Goal: Task Accomplishment & Management: Manage account settings

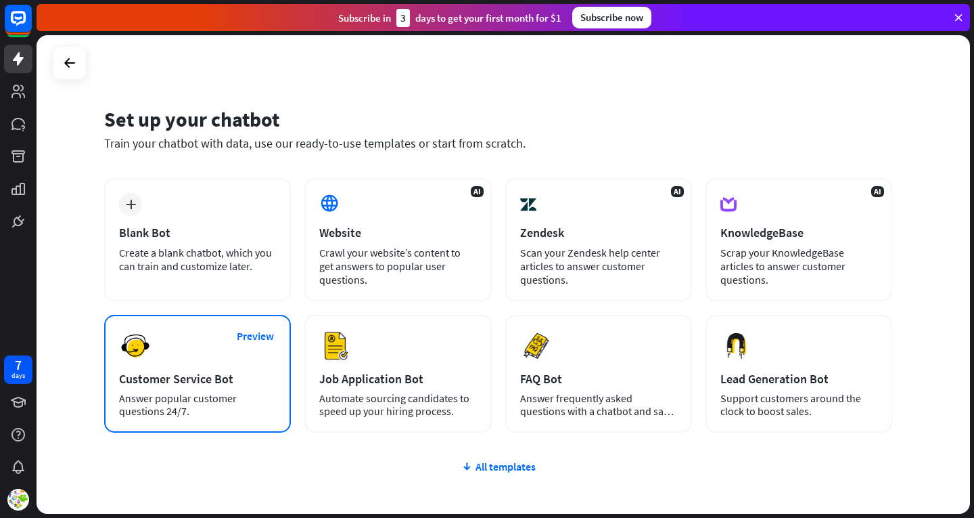
click at [228, 363] on div "Preview Customer Service Bot Answer popular customer questions 24/7." at bounding box center [197, 374] width 187 height 118
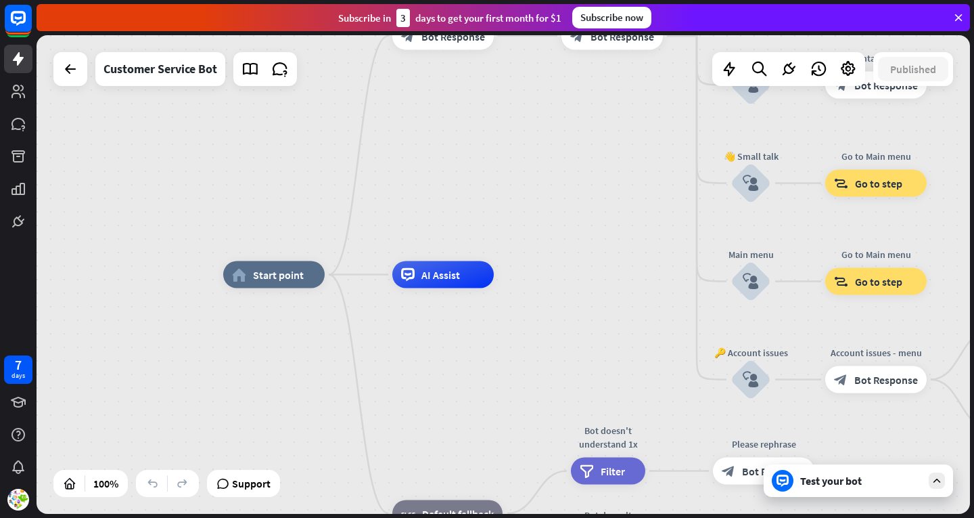
click at [570, 231] on div "home_2 Start point Welcome message block_bot_response Bot Response 🔙 Main menu …" at bounding box center [504, 274] width 934 height 478
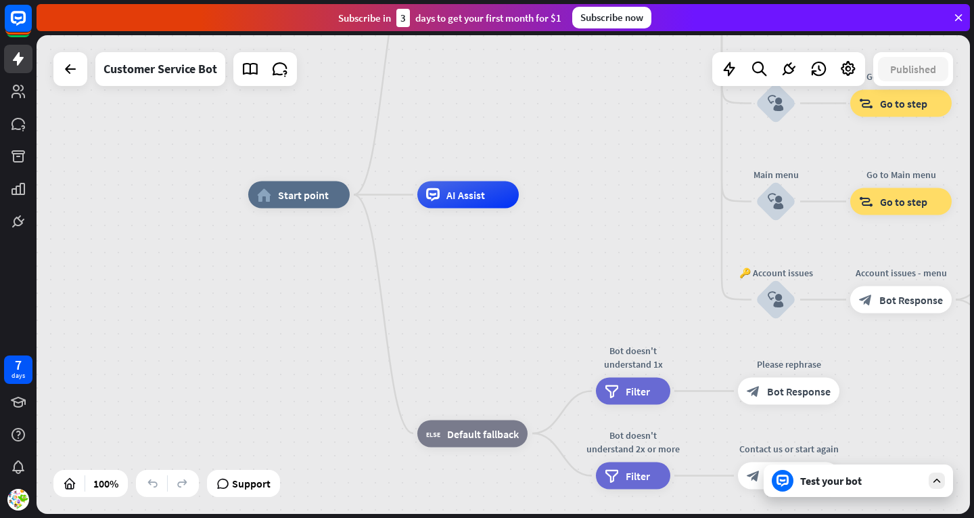
drag, startPoint x: 642, startPoint y: 399, endPoint x: 667, endPoint y: 319, distance: 84.3
click at [667, 319] on div "home_2 Start point Welcome message block_bot_response Bot Response 🔙 Main menu …" at bounding box center [715, 434] width 934 height 478
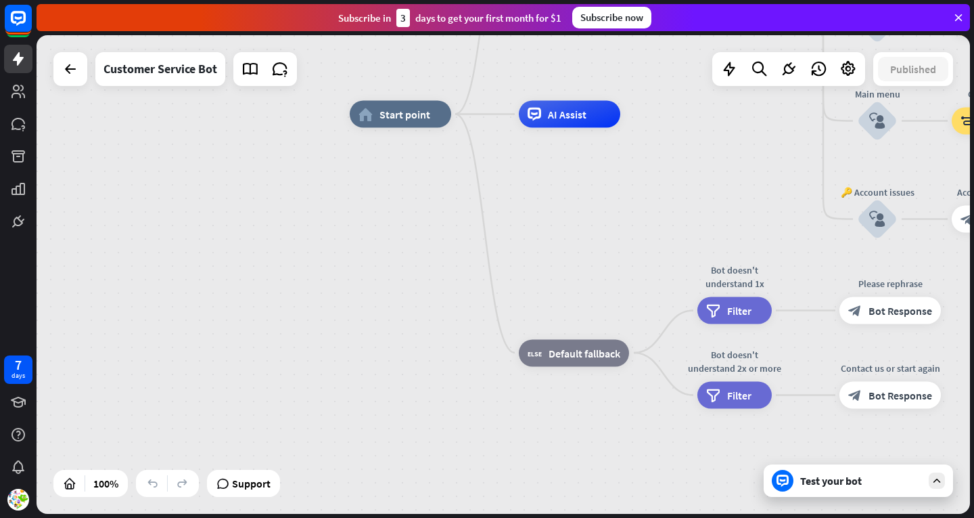
drag, startPoint x: 667, startPoint y: 319, endPoint x: 734, endPoint y: 359, distance: 78.0
click at [734, 359] on div "home_2 Start point Welcome message block_bot_response Bot Response 🔙 Main menu …" at bounding box center [817, 353] width 934 height 478
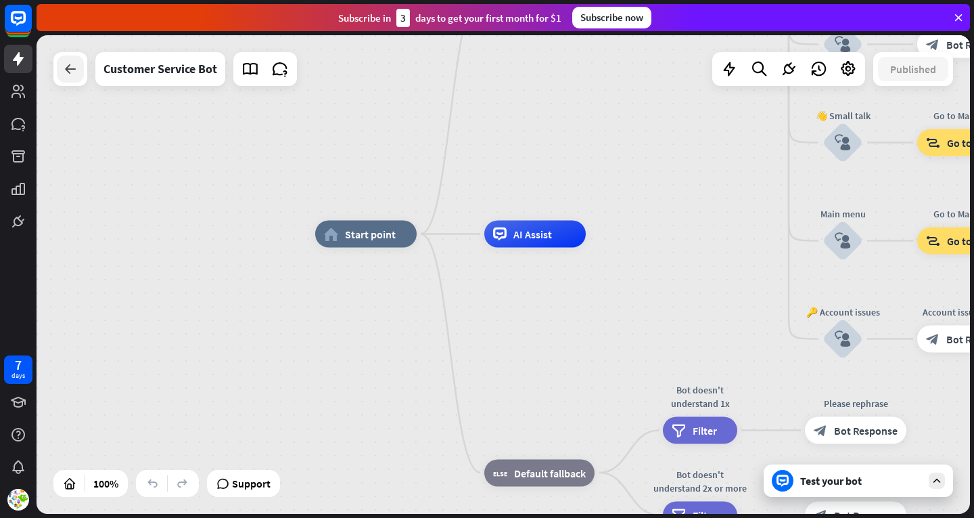
click at [68, 70] on icon at bounding box center [70, 69] width 16 height 16
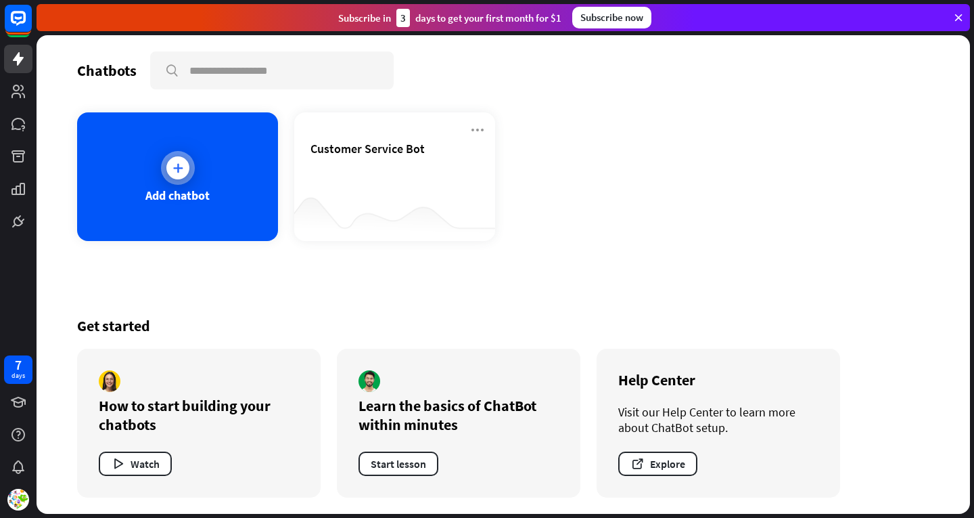
click at [176, 171] on icon at bounding box center [178, 168] width 14 height 14
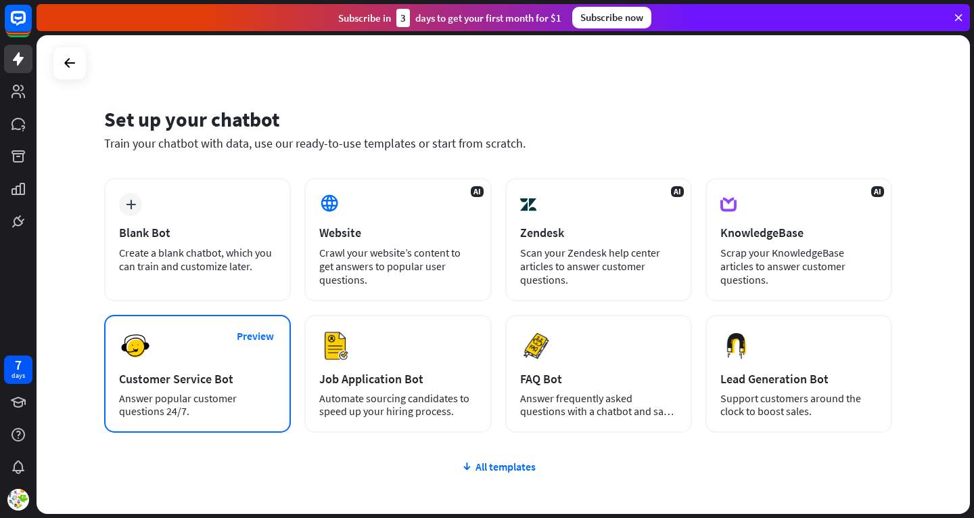
click at [181, 333] on div "Preview Customer Service Bot Answer popular customer questions 24/7." at bounding box center [197, 374] width 187 height 118
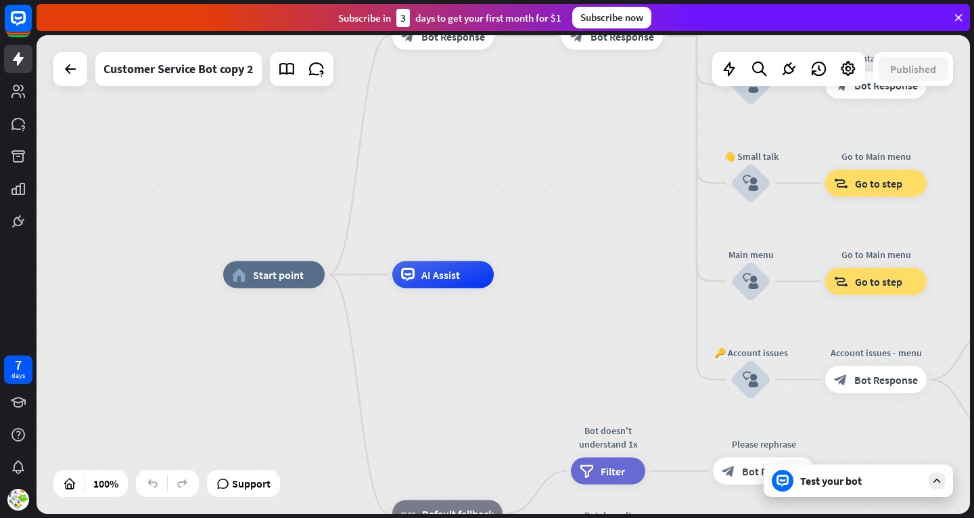
click at [469, 157] on div "home_2 Start point Welcome message block_bot_response Bot Response 🔙 Main menu …" at bounding box center [504, 274] width 934 height 478
click at [453, 273] on span "AI Assist" at bounding box center [440, 275] width 39 height 14
click at [511, 338] on div "home_2 Start point Welcome message block_bot_response Bot Response 🔙 Main menu …" at bounding box center [690, 514] width 934 height 478
drag, startPoint x: 647, startPoint y: 225, endPoint x: 652, endPoint y: 237, distance: 13.9
click at [652, 237] on div "home_2 Start point Welcome message block_bot_response Bot Response 🔙 Main menu …" at bounding box center [504, 274] width 934 height 478
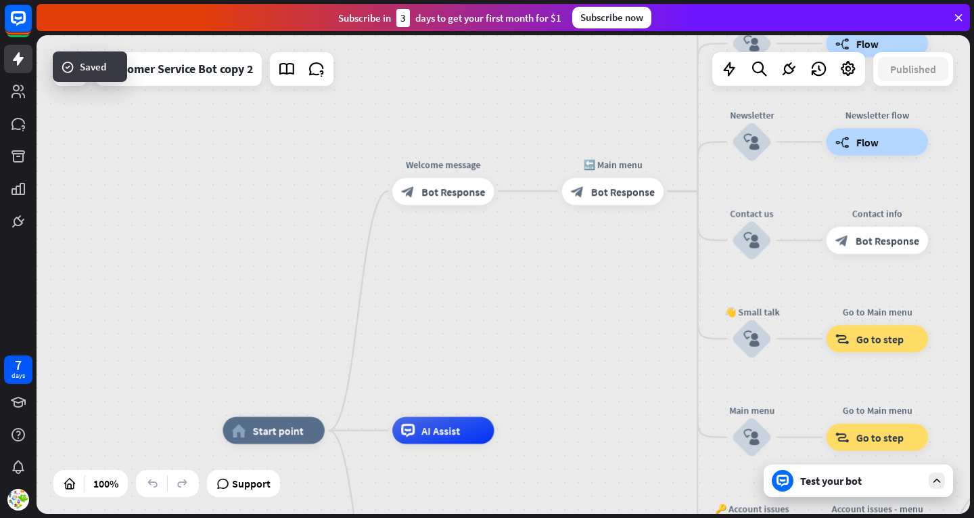
drag, startPoint x: 603, startPoint y: 150, endPoint x: 599, endPoint y: 380, distance: 230.7
click at [599, 380] on div "home_2 Start point Welcome message block_bot_response Bot Response 🔙 Main menu …" at bounding box center [504, 274] width 934 height 478
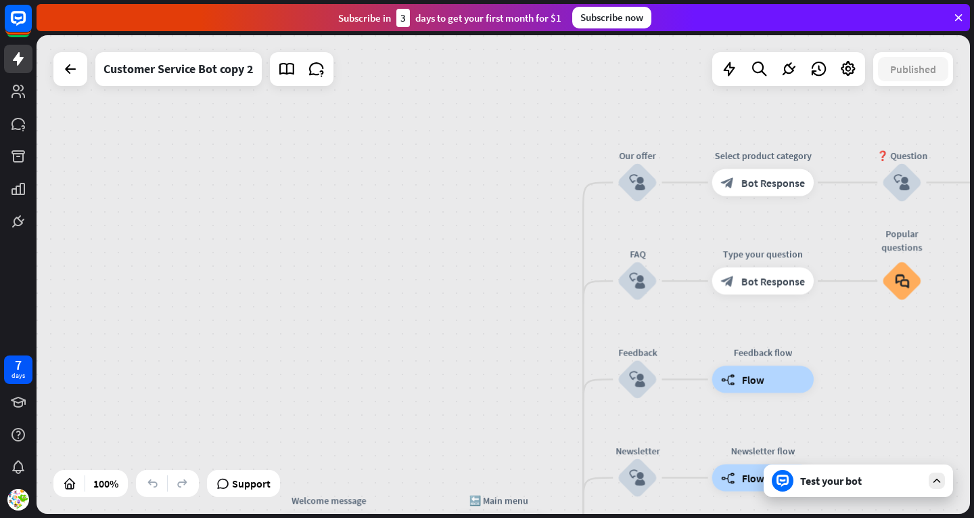
drag, startPoint x: 593, startPoint y: 136, endPoint x: 445, endPoint y: 480, distance: 374.0
click at [445, 480] on div "home_2 Start point Welcome message block_bot_response Bot Response 🔙 Main menu …" at bounding box center [504, 274] width 934 height 478
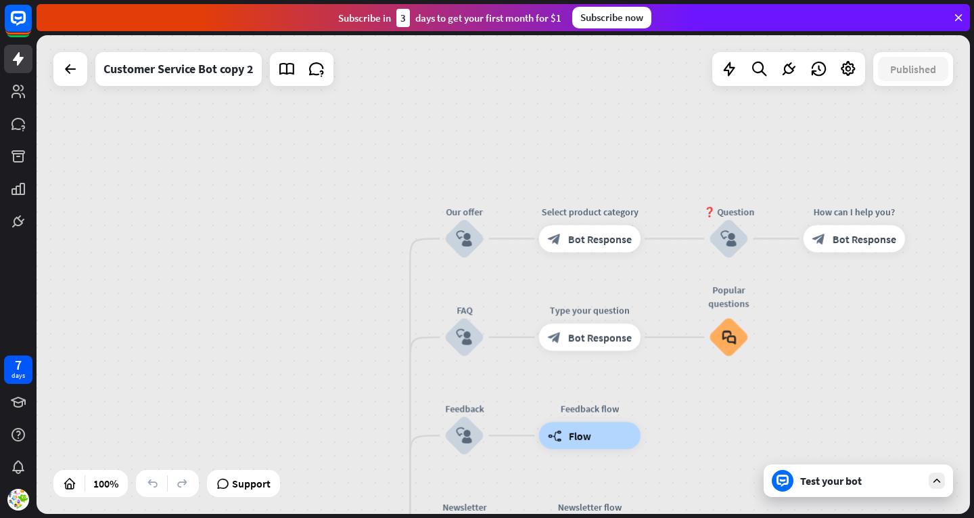
drag, startPoint x: 455, startPoint y: 394, endPoint x: 167, endPoint y: 338, distance: 293.7
click at [167, 338] on div "home_2 Start point Welcome message block_bot_response Bot Response 🔙 Main menu …" at bounding box center [504, 274] width 934 height 478
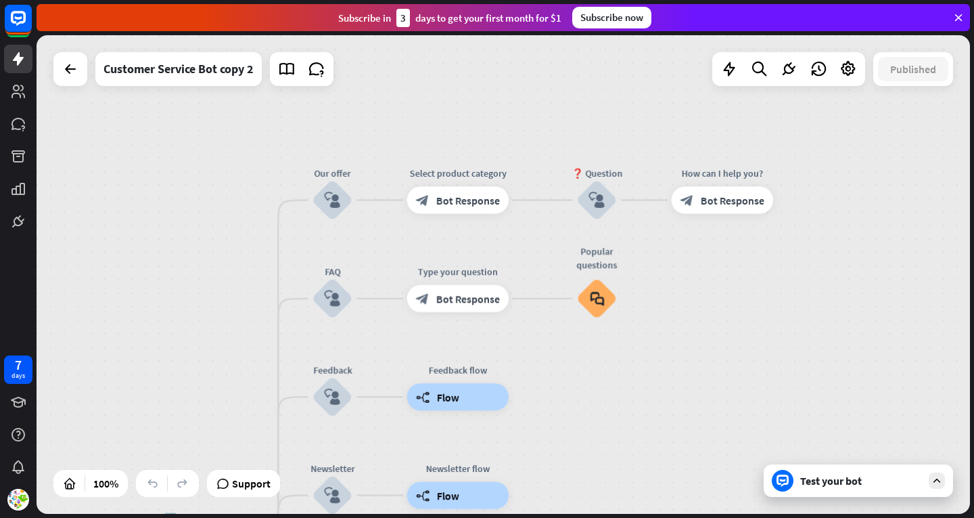
drag, startPoint x: 739, startPoint y: 301, endPoint x: 754, endPoint y: 274, distance: 30.9
click at [754, 274] on div "home_2 Start point Welcome message block_bot_response Bot Response 🔙 Main menu …" at bounding box center [504, 274] width 934 height 478
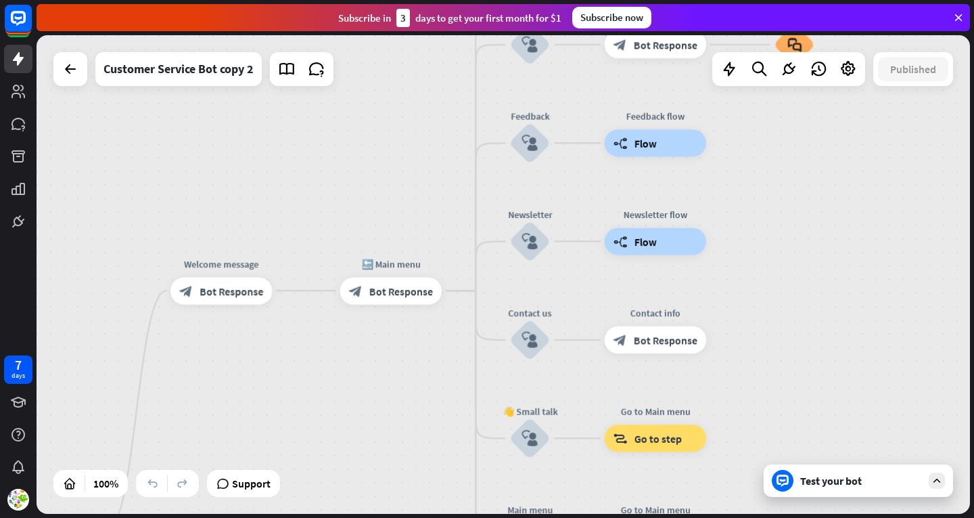
drag, startPoint x: 647, startPoint y: 371, endPoint x: 846, endPoint y: 122, distance: 318.1
click at [846, 122] on div "home_2 Start point Welcome message block_bot_response Bot Response 🔙 Main menu …" at bounding box center [504, 274] width 934 height 478
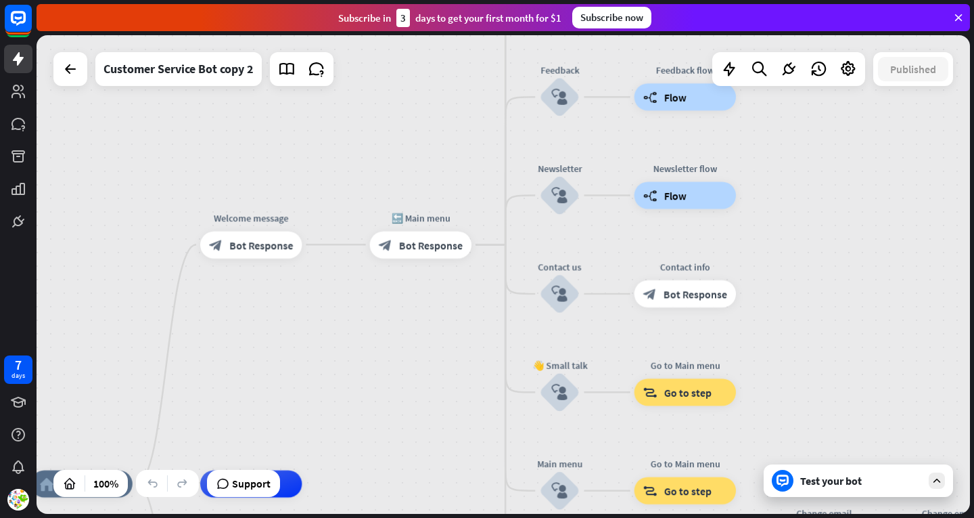
drag, startPoint x: 801, startPoint y: 213, endPoint x: 846, endPoint y: 162, distance: 68.1
click at [846, 162] on div "home_2 Start point Welcome message block_bot_response Bot Response 🔙 Main menu …" at bounding box center [504, 274] width 934 height 478
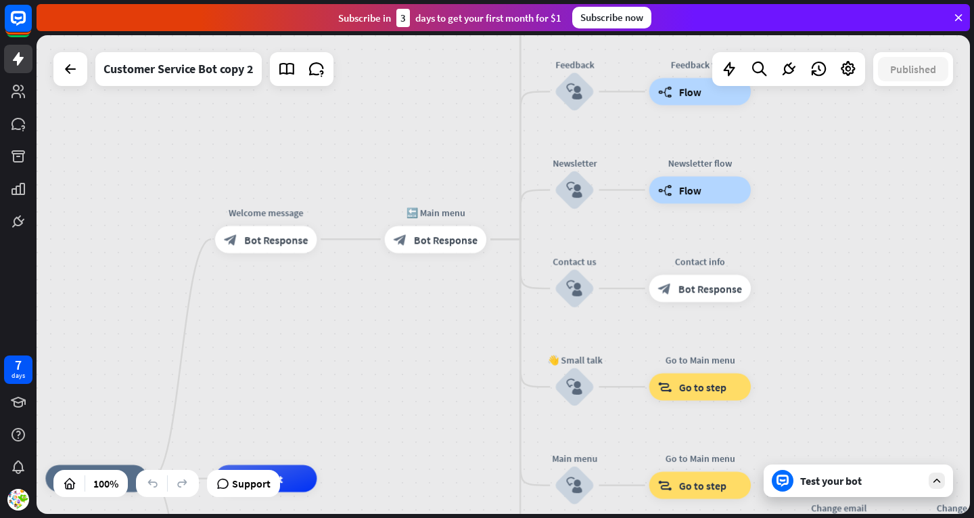
click at [930, 476] on div at bounding box center [937, 480] width 16 height 16
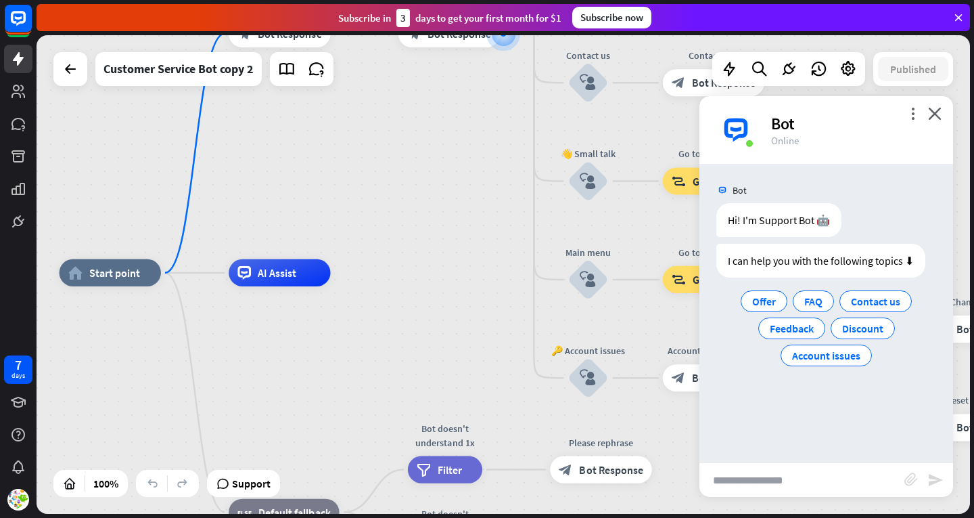
drag, startPoint x: 342, startPoint y: 389, endPoint x: 446, endPoint y: 155, distance: 255.9
click at [446, 155] on div "home_2 Start point Welcome message block_bot_response Bot Response 🔙 Main menu …" at bounding box center [504, 274] width 934 height 478
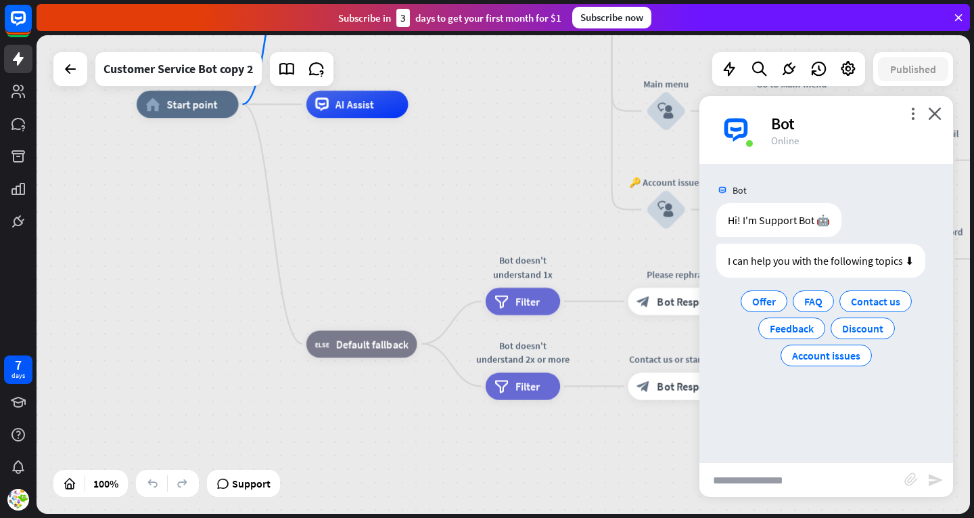
drag, startPoint x: 334, startPoint y: 378, endPoint x: 356, endPoint y: 265, distance: 115.7
click at [362, 246] on div "home_2 Start point Welcome message block_bot_response Bot Response 🔙 Main menu …" at bounding box center [605, 344] width 937 height 480
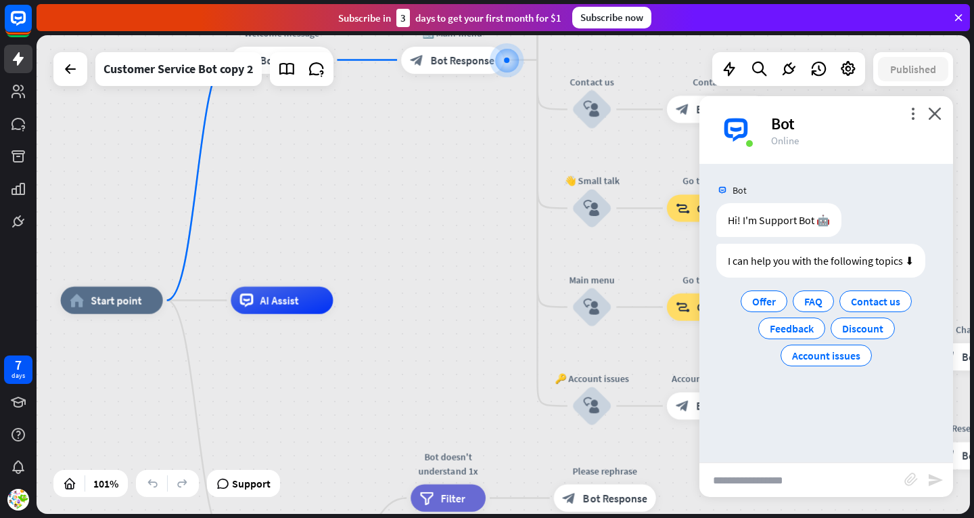
drag, startPoint x: 462, startPoint y: 95, endPoint x: 443, endPoint y: 371, distance: 276.0
click at [443, 371] on div "home_2 Start point Welcome message block_bot_response Bot Response 🔙 Main menu …" at bounding box center [504, 274] width 934 height 478
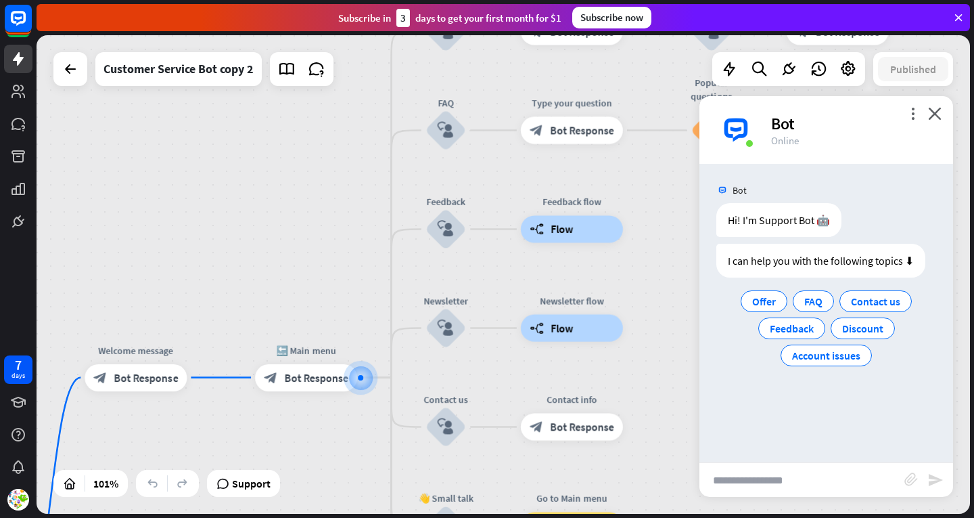
drag, startPoint x: 398, startPoint y: 272, endPoint x: 245, endPoint y: 465, distance: 247.0
click at [245, 465] on div "home_2 Start point Welcome message block_bot_response Bot Response 🔙 Main menu …" at bounding box center [504, 274] width 934 height 478
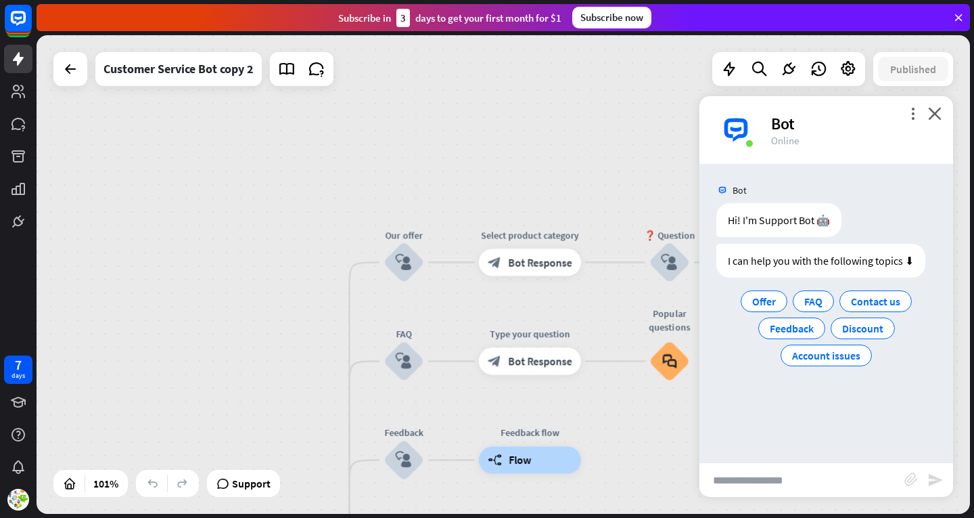
drag, startPoint x: 382, startPoint y: 160, endPoint x: 340, endPoint y: 384, distance: 227.8
click at [340, 384] on div "home_2 Start point Welcome message block_bot_response Bot Response 🔙 Main menu …" at bounding box center [504, 274] width 934 height 478
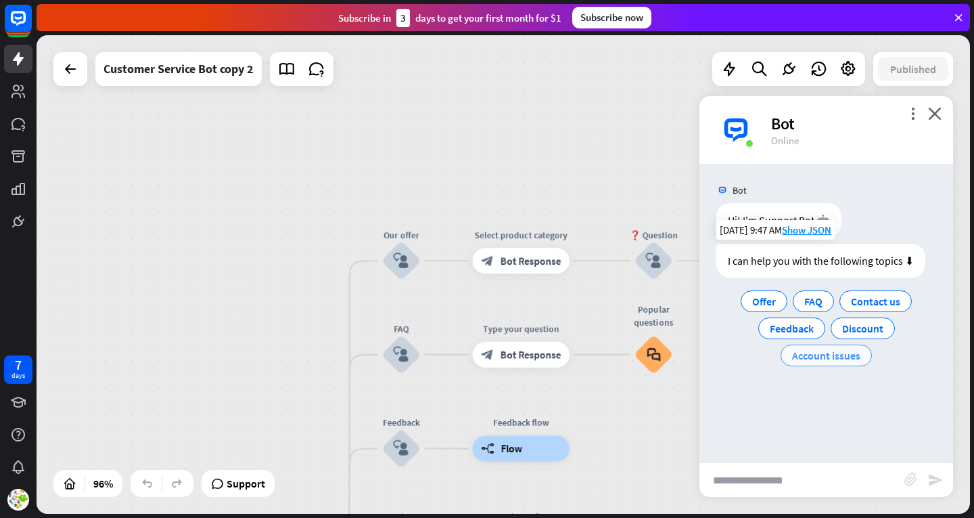
click at [819, 353] on span "Account issues" at bounding box center [826, 355] width 68 height 14
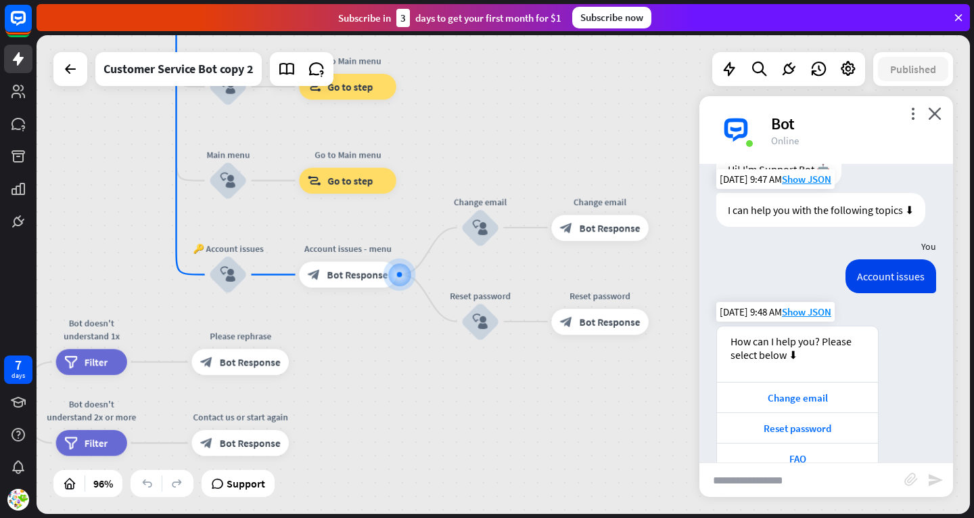
scroll to position [113, 0]
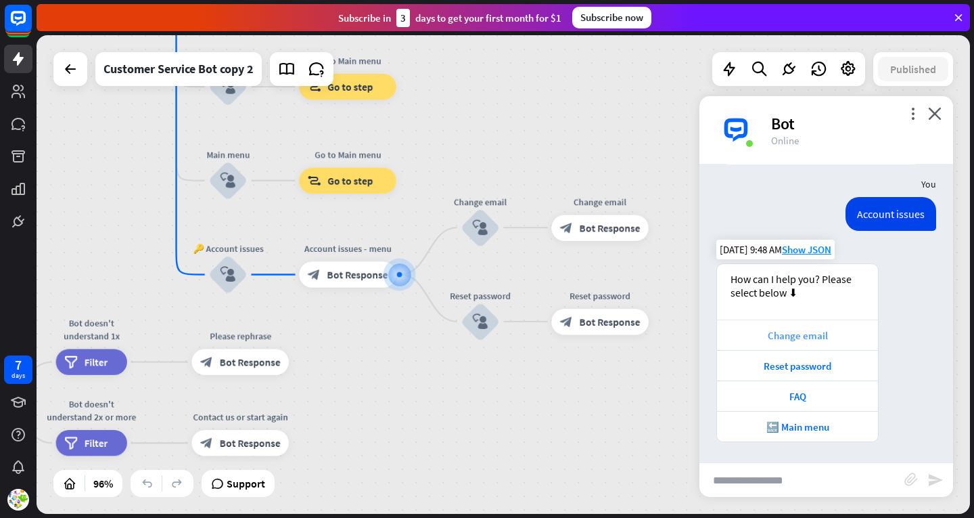
click at [752, 327] on div "Change email" at bounding box center [797, 334] width 161 height 30
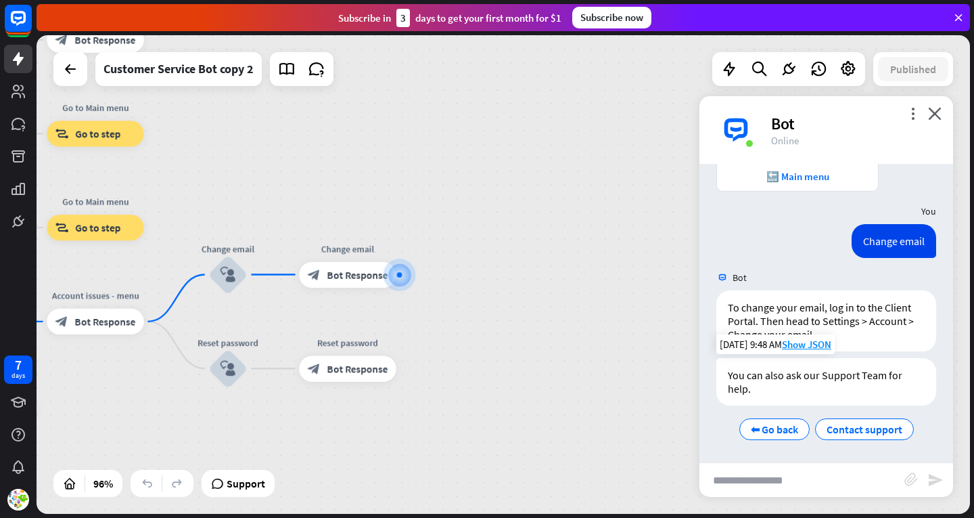
scroll to position [364, 0]
click at [840, 427] on span "Contact support" at bounding box center [865, 428] width 76 height 14
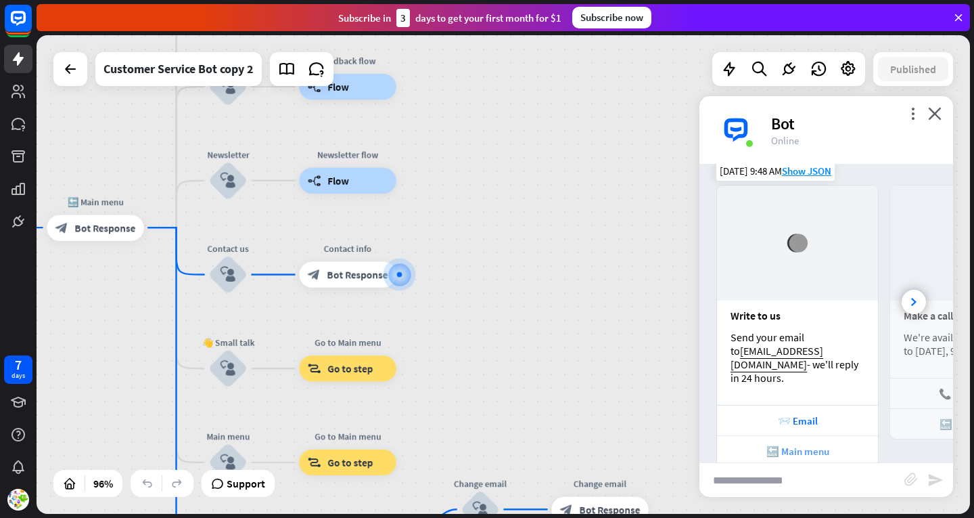
scroll to position [693, 0]
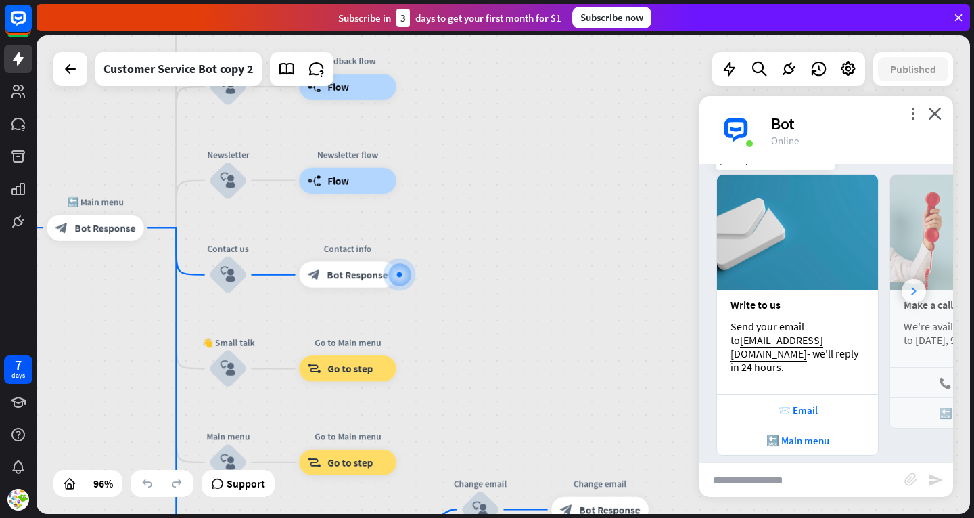
click at [905, 288] on div at bounding box center [914, 291] width 24 height 24
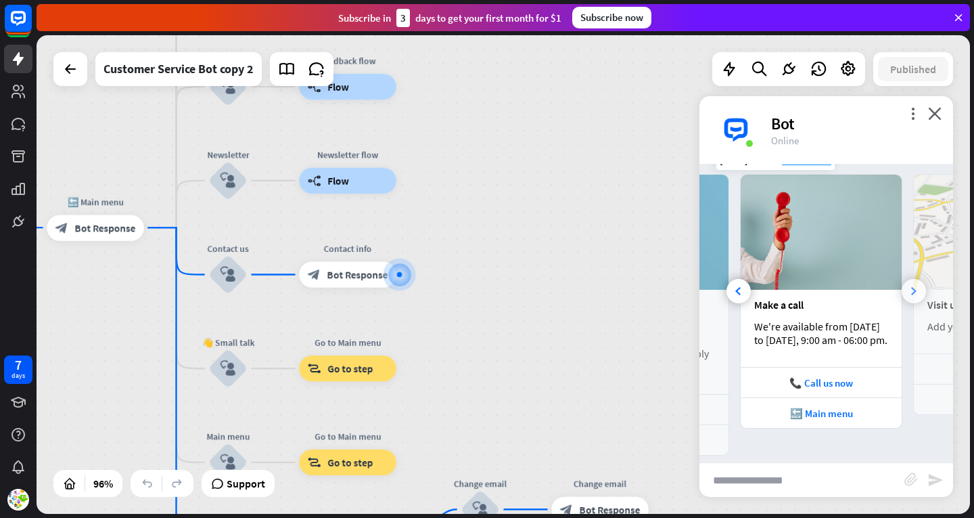
click at [911, 288] on icon at bounding box center [913, 291] width 5 height 8
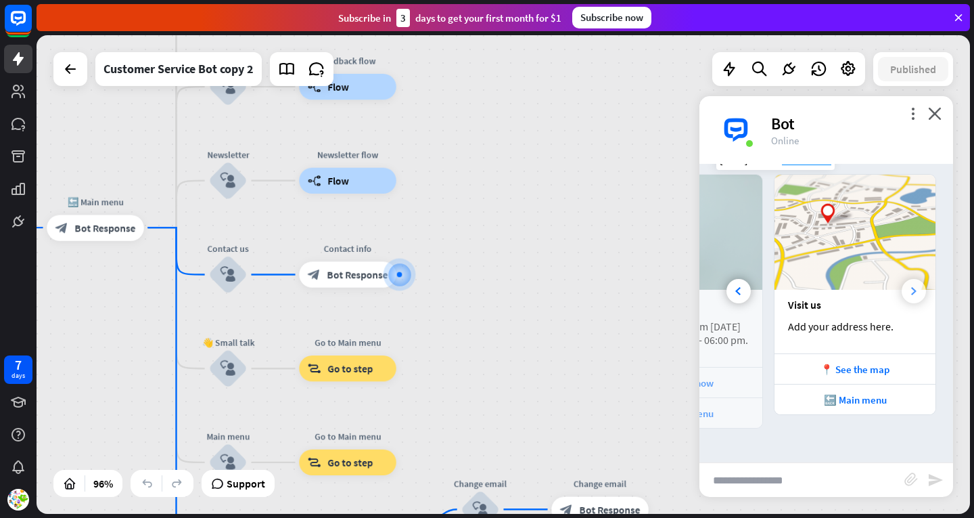
scroll to position [0, 299]
click at [870, 326] on div "Add your address here." at bounding box center [855, 326] width 134 height 14
click at [852, 321] on div "Add your address here." at bounding box center [855, 326] width 134 height 14
click at [851, 323] on div "Add your address here." at bounding box center [855, 326] width 134 height 14
drag, startPoint x: 840, startPoint y: 131, endPoint x: 822, endPoint y: 45, distance: 88.5
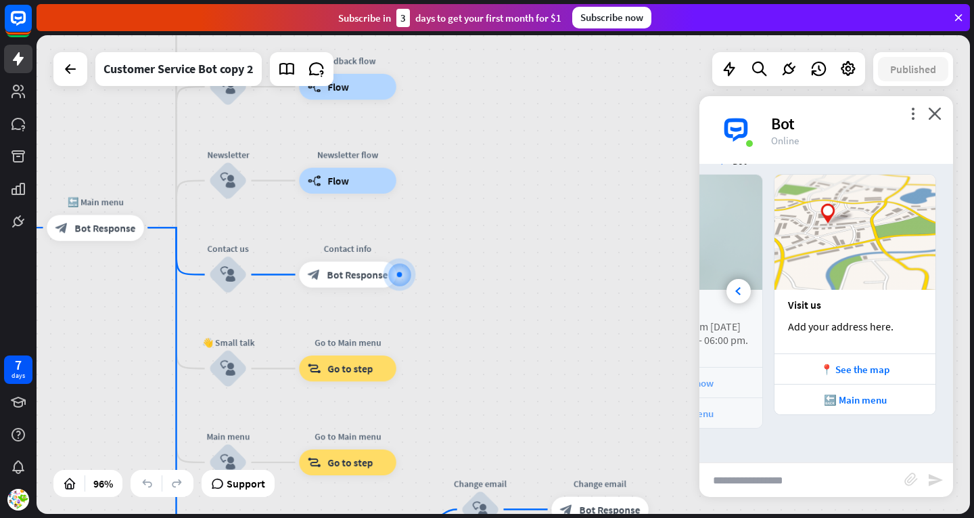
click at [822, 45] on div "home_2 Start point Welcome message block_bot_response Bot Response 🔙 Main menu …" at bounding box center [504, 274] width 934 height 478
click at [601, 184] on div "home_2 Start point Welcome message block_bot_response Bot Response 🔙 Main menu …" at bounding box center [504, 274] width 934 height 478
click at [531, 164] on div "home_2 Start point Welcome message block_bot_response Bot Response 🔙 Main menu …" at bounding box center [504, 274] width 934 height 478
click at [206, 60] on div "Customer Service Bot copy 2" at bounding box center [179, 69] width 150 height 34
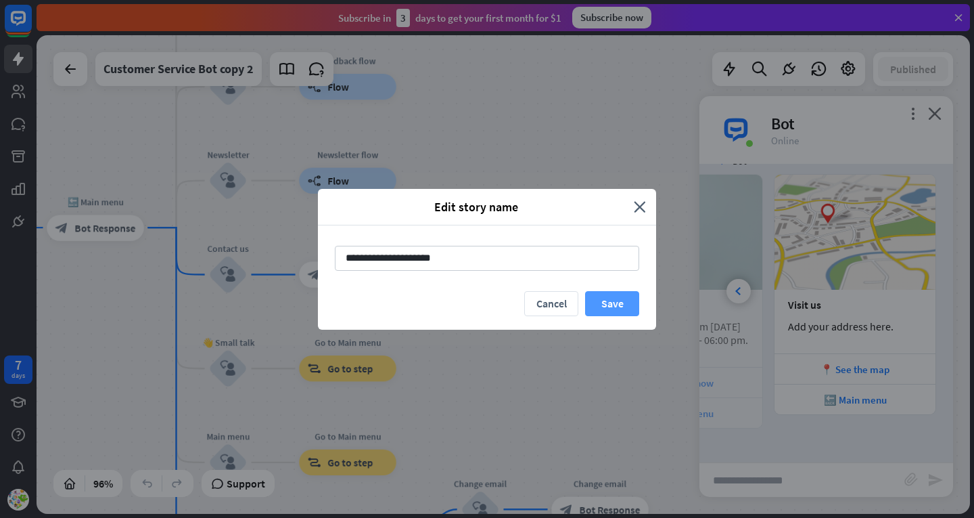
click at [626, 296] on button "Save" at bounding box center [612, 303] width 54 height 25
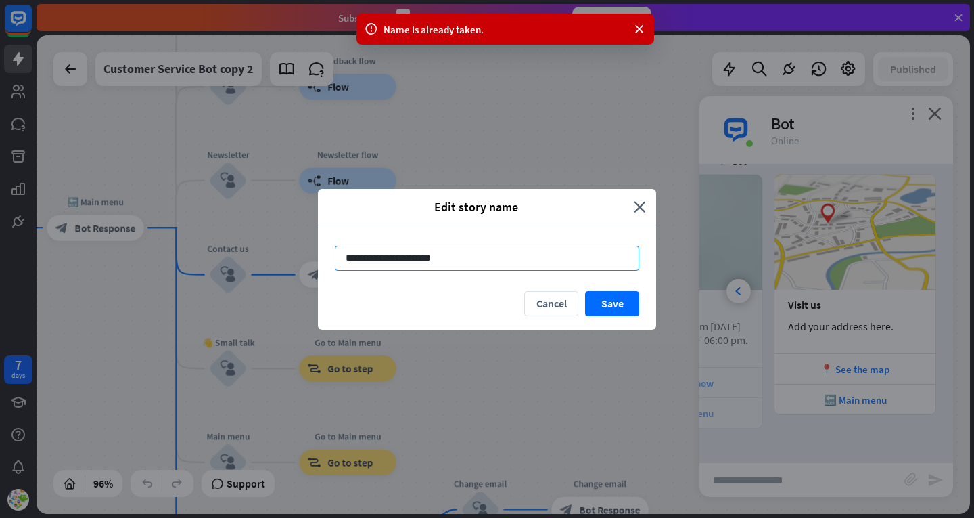
click at [484, 265] on input "**********" at bounding box center [487, 258] width 304 height 25
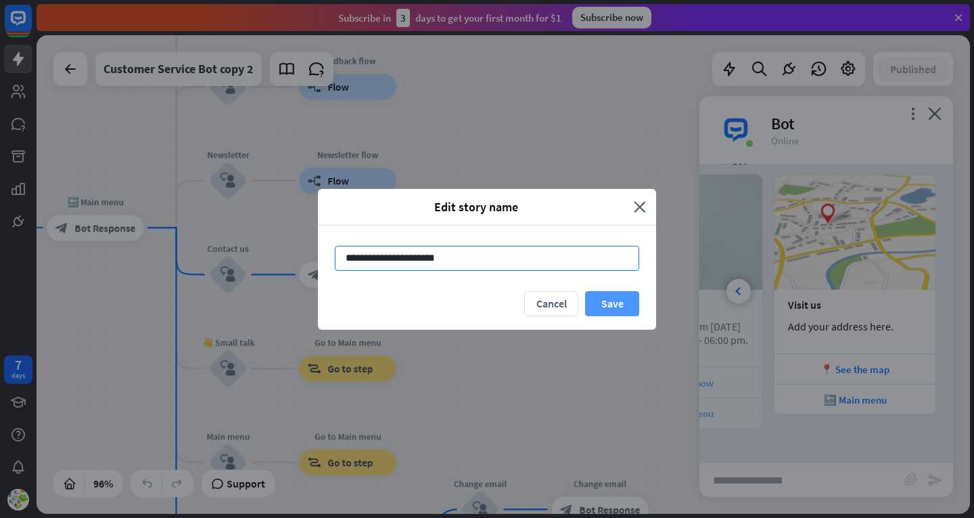
type input "**********"
click at [597, 302] on button "Save" at bounding box center [612, 303] width 54 height 25
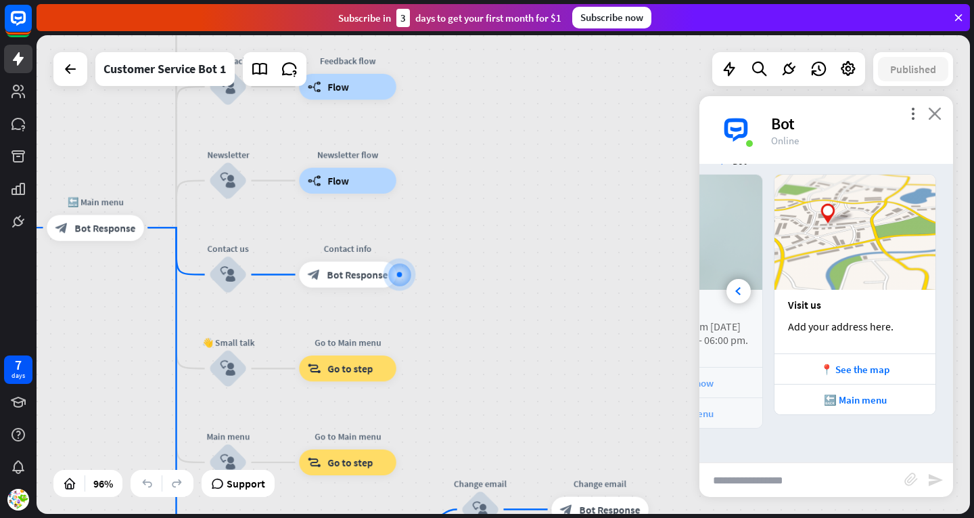
click at [933, 115] on icon "close" at bounding box center [935, 113] width 14 height 13
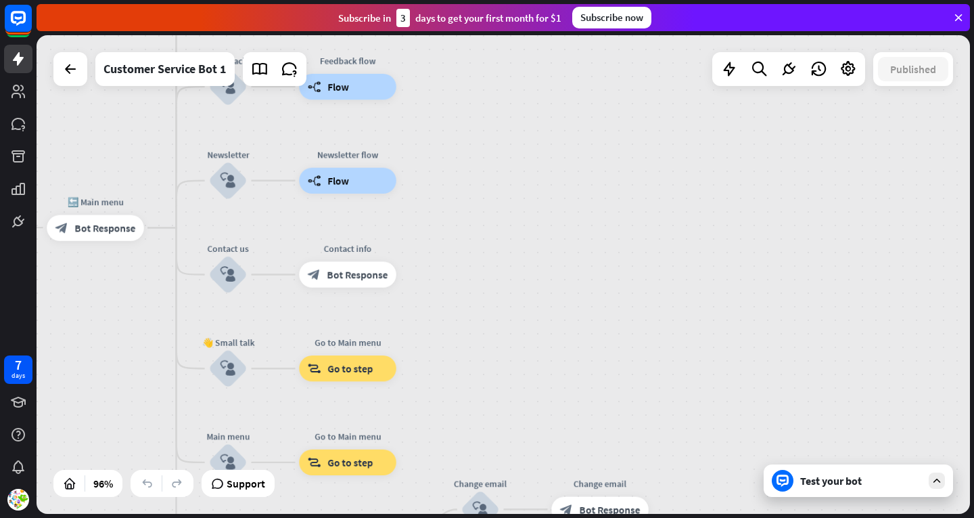
click at [911, 81] on div "Published" at bounding box center [913, 69] width 80 height 34
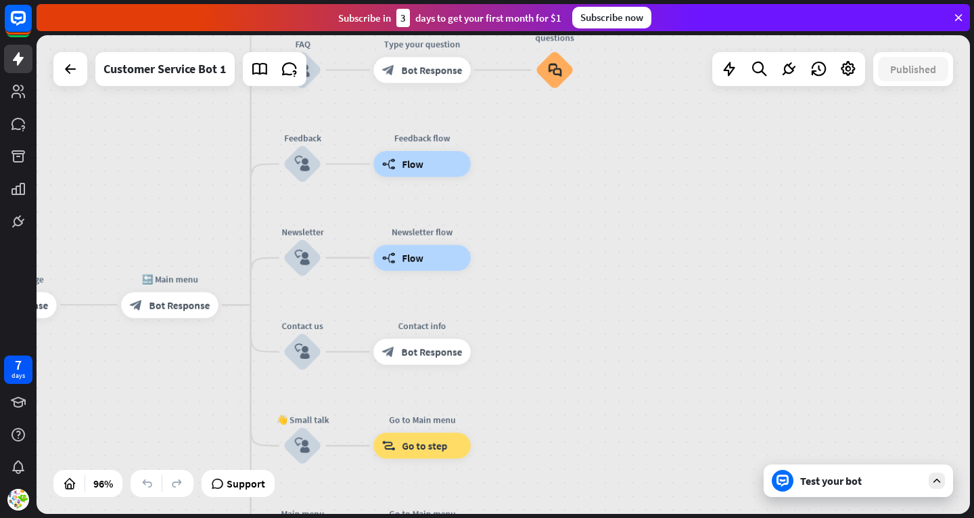
drag, startPoint x: 541, startPoint y: 306, endPoint x: 711, endPoint y: 549, distance: 296.7
click at [711, 517] on html "7 days close Product Help First steps Get started with ChatBot Help Center Foll…" at bounding box center [487, 259] width 974 height 518
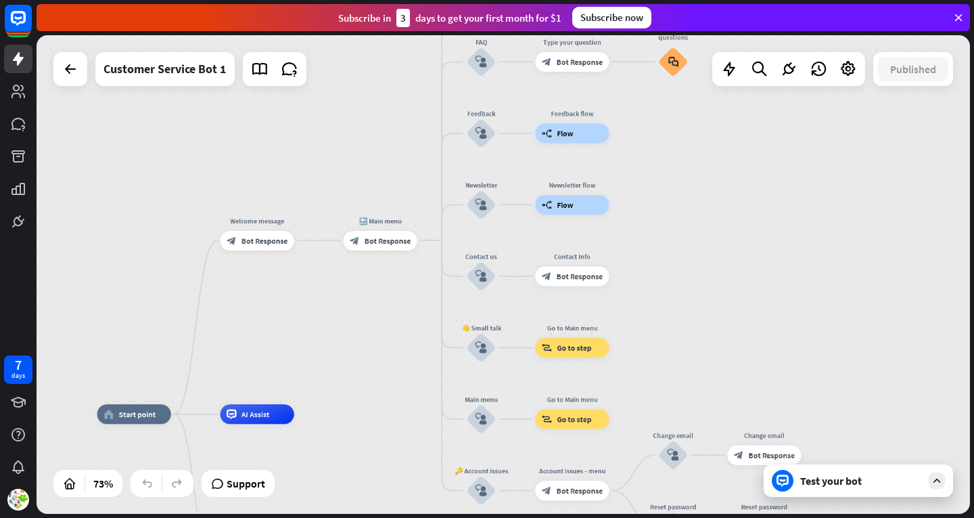
drag, startPoint x: 141, startPoint y: 289, endPoint x: 388, endPoint y: 47, distance: 346.3
click at [388, 47] on div "home_2 Start point Welcome message block_bot_response Bot Response 🔙 Main menu …" at bounding box center [504, 274] width 934 height 478
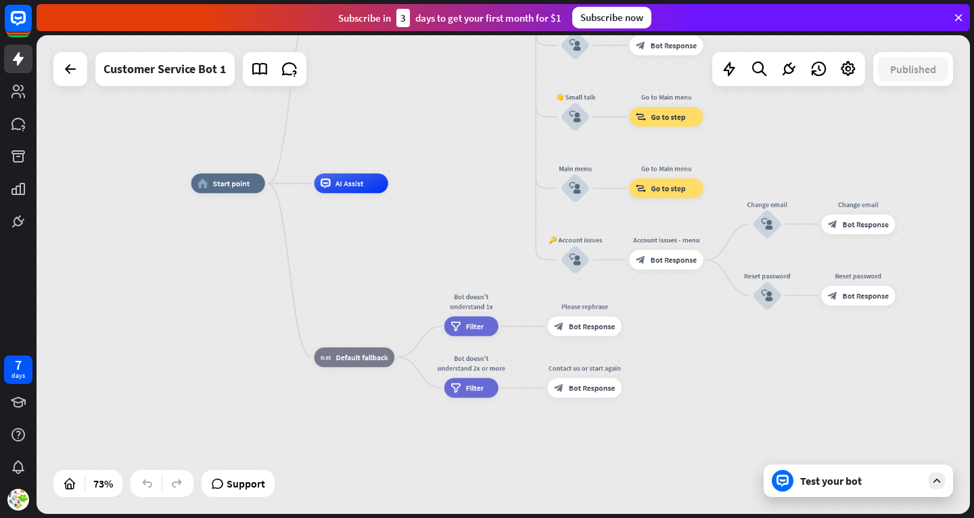
drag, startPoint x: 511, startPoint y: 402, endPoint x: 504, endPoint y: 202, distance: 200.4
click at [504, 202] on div "home_2 Start point Welcome message block_bot_response Bot Response 🔙 Main menu …" at bounding box center [530, 357] width 679 height 348
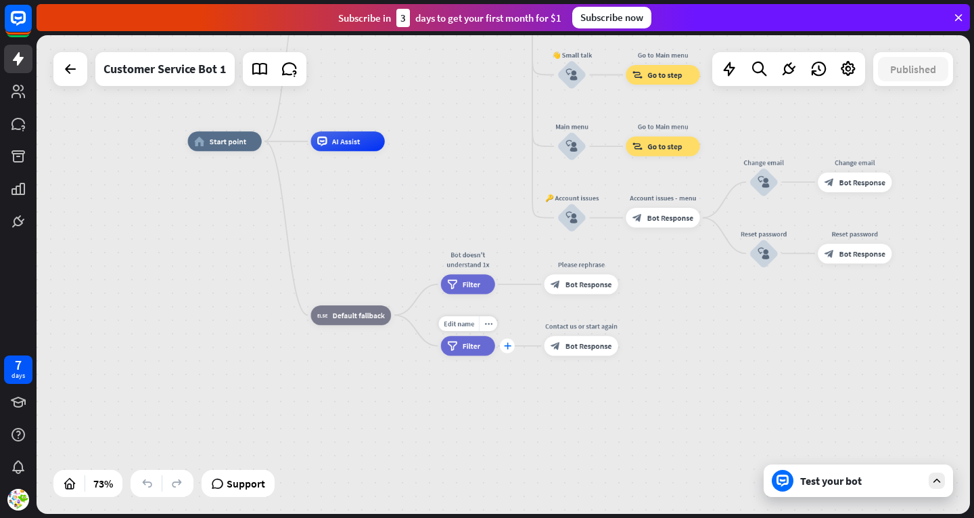
click at [506, 345] on icon "plus" at bounding box center [507, 345] width 7 height 7
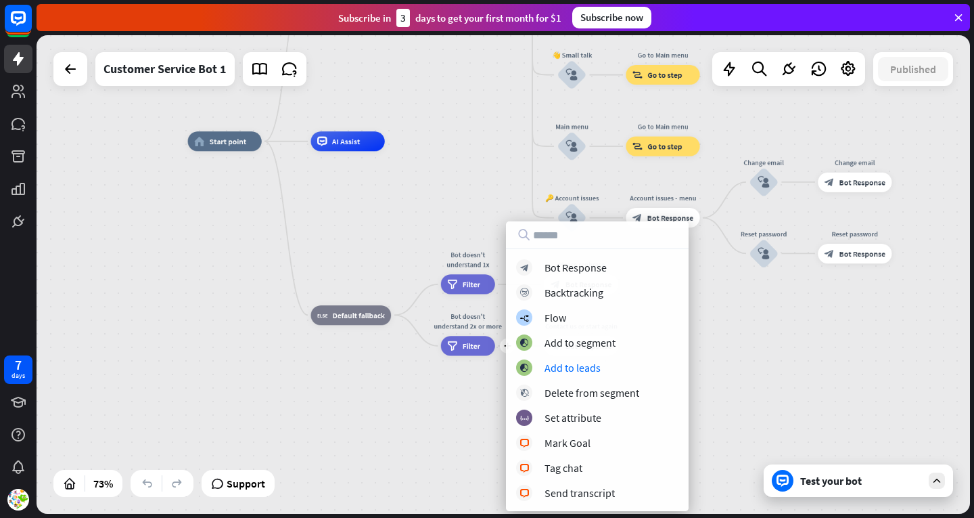
click at [427, 436] on div "home_2 Start point Welcome message block_bot_response Bot Response 🔙 Main menu …" at bounding box center [527, 315] width 679 height 348
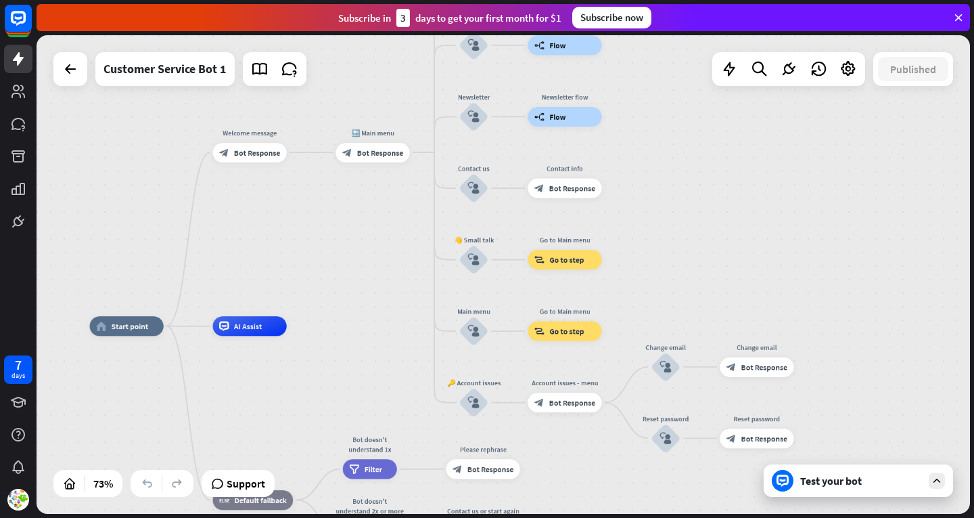
drag, startPoint x: 578, startPoint y: 365, endPoint x: 480, endPoint y: 548, distance: 207.9
click at [480, 517] on html "7 days close Product Help First steps Get started with ChatBot Help Center Foll…" at bounding box center [487, 259] width 974 height 518
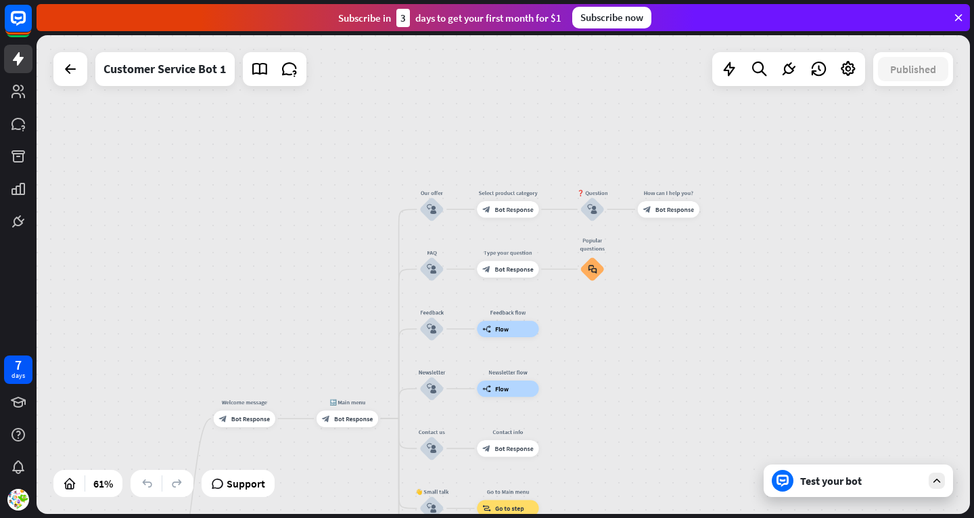
drag, startPoint x: 384, startPoint y: 311, endPoint x: 359, endPoint y: 545, distance: 236.1
click at [359, 517] on html "7 days close Product Help First steps Get started with ChatBot Help Center Foll…" at bounding box center [487, 259] width 974 height 518
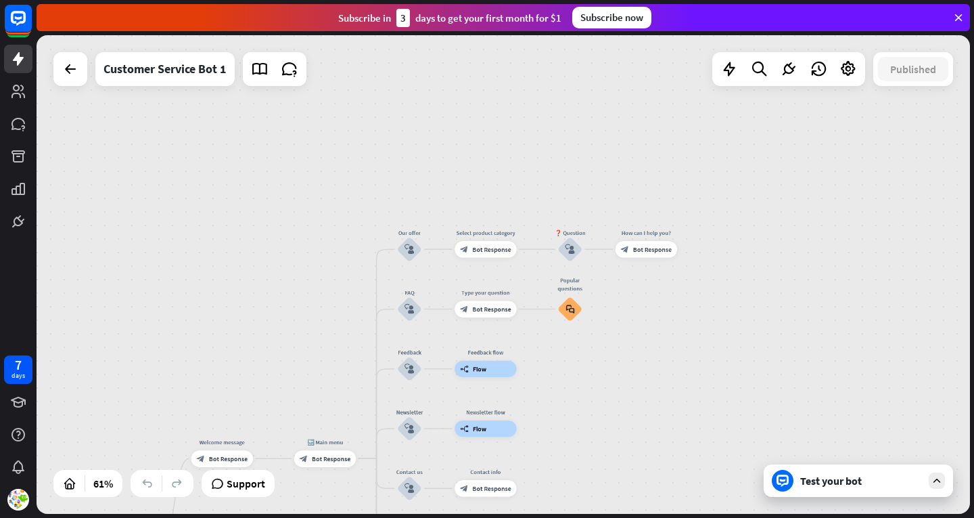
drag, startPoint x: 603, startPoint y: 369, endPoint x: 435, endPoint y: 202, distance: 236.8
click at [435, 202] on div "home_2 Start point Welcome message block_bot_response Bot Response 🔙 Main menu …" at bounding box center [504, 274] width 934 height 478
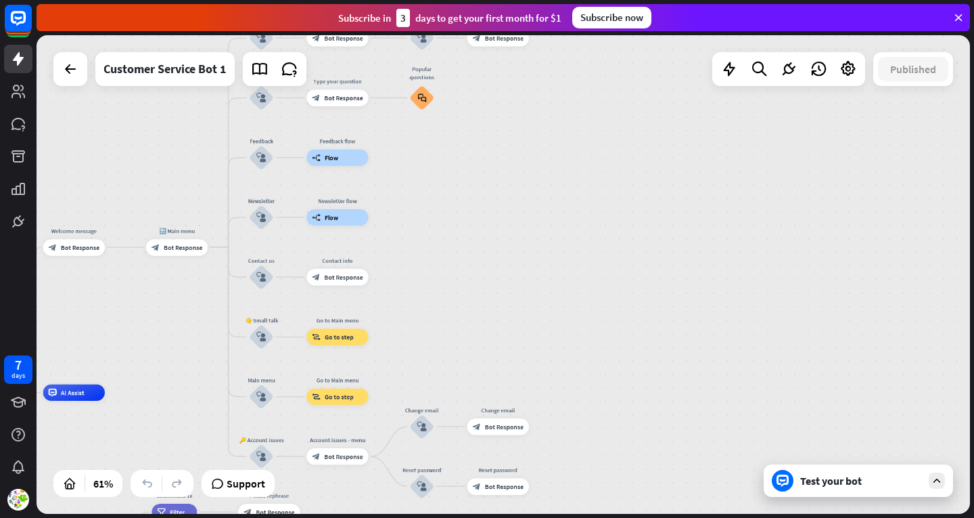
drag, startPoint x: 895, startPoint y: 476, endPoint x: 863, endPoint y: 272, distance: 206.9
click at [863, 272] on div "home_2 Start point Welcome message block_bot_response Bot Response 🔙 Main menu …" at bounding box center [504, 274] width 934 height 478
click at [44, 92] on div "home_2 Start point Welcome message block_bot_response Bot Response 🔙 Main menu …" at bounding box center [504, 274] width 934 height 478
click at [74, 76] on icon at bounding box center [70, 69] width 16 height 16
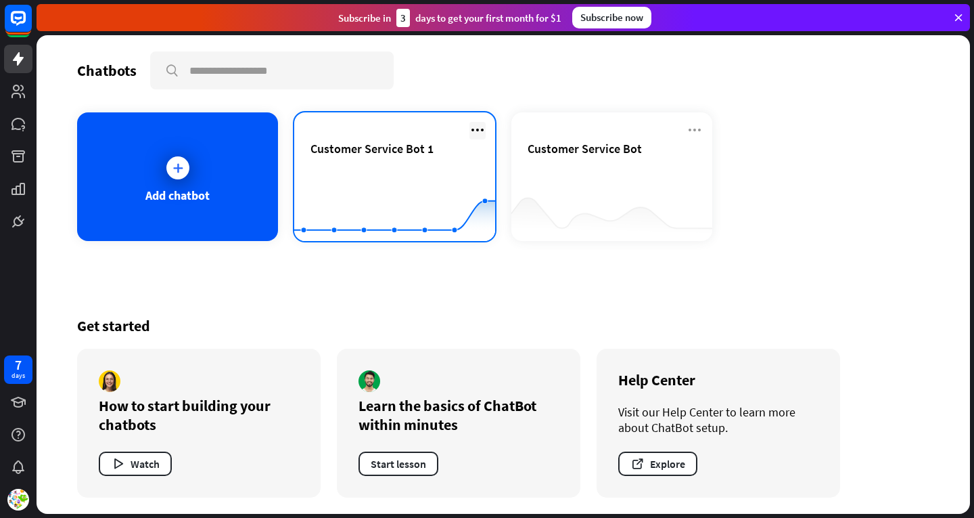
click at [480, 127] on icon at bounding box center [477, 130] width 16 height 16
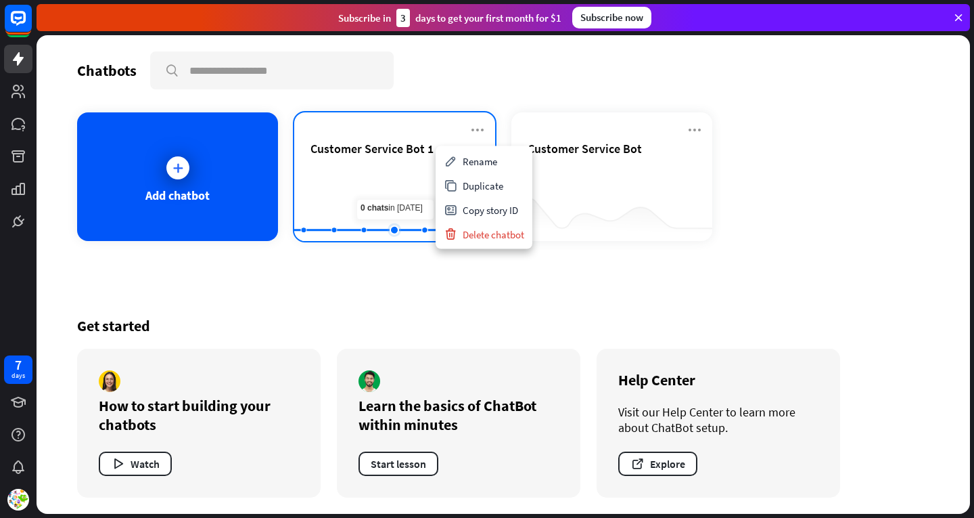
click at [390, 178] on rect at bounding box center [394, 207] width 201 height 85
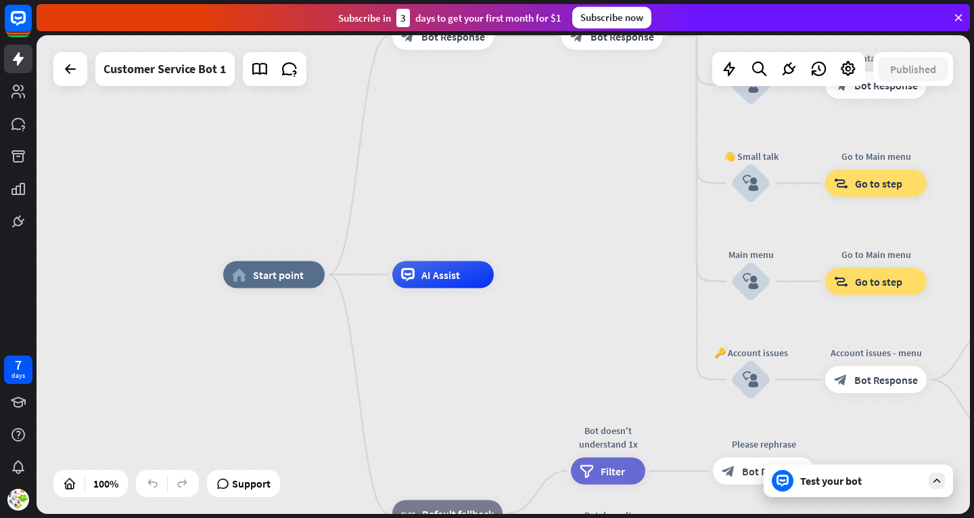
click at [50, 68] on div "home_2 Start point Welcome message block_bot_response Bot Response 🔙 Main menu …" at bounding box center [504, 274] width 934 height 478
click at [72, 74] on icon at bounding box center [70, 69] width 16 height 16
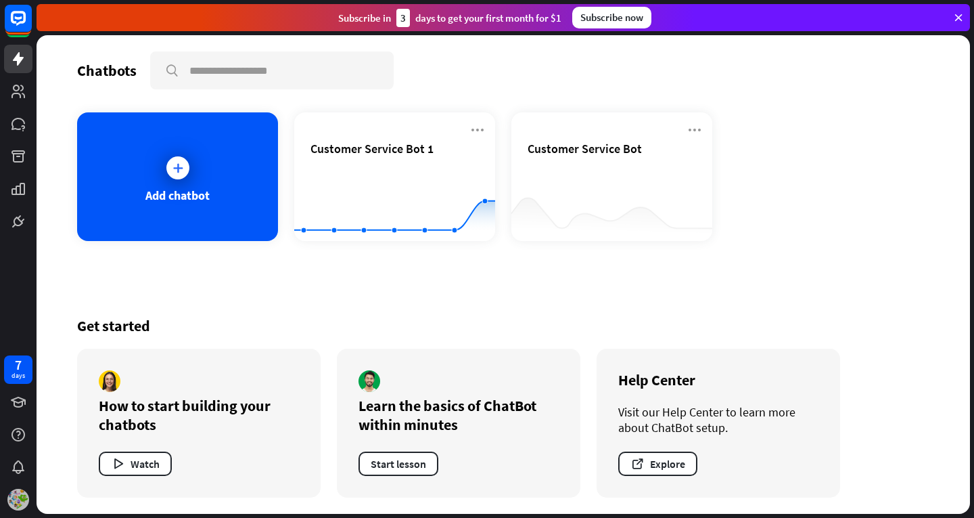
click at [22, 496] on img at bounding box center [18, 499] width 22 height 22
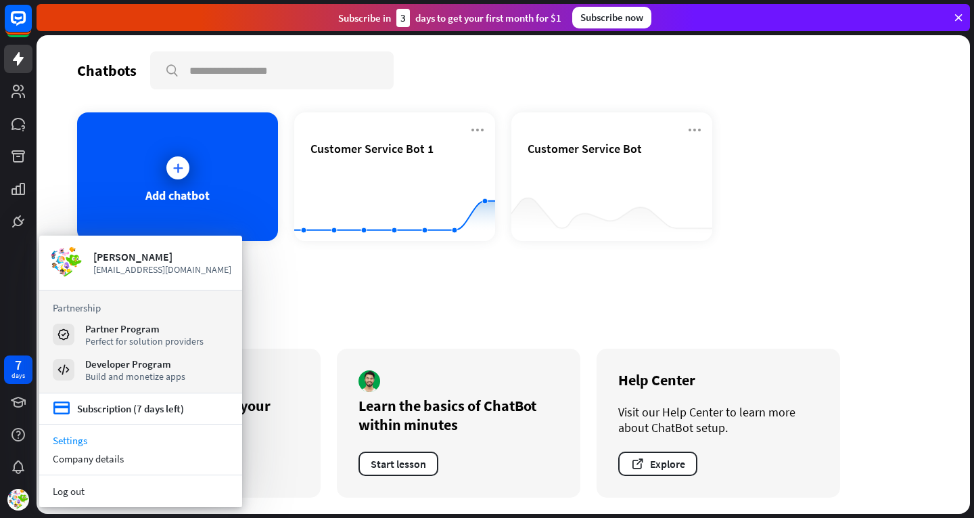
click at [74, 438] on link "Settings" at bounding box center [140, 440] width 203 height 18
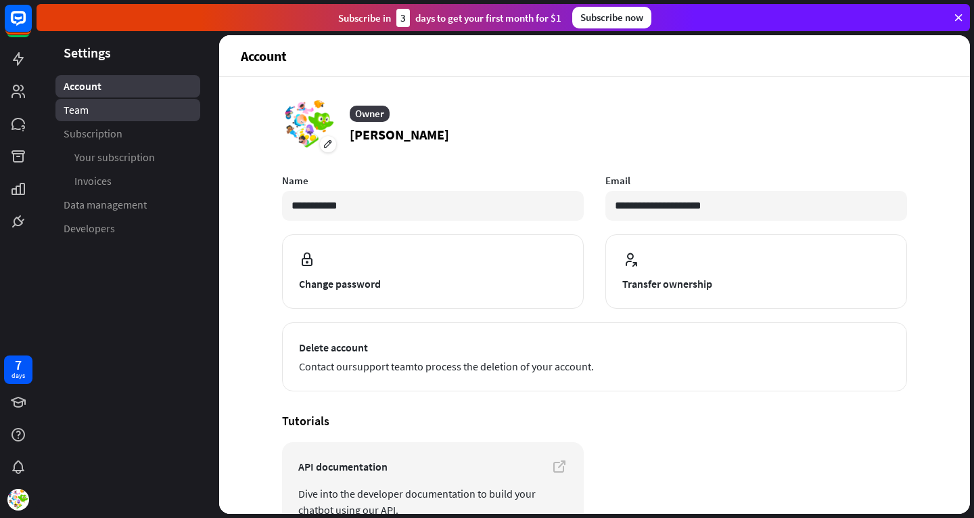
click at [81, 106] on span "Team" at bounding box center [76, 110] width 25 height 14
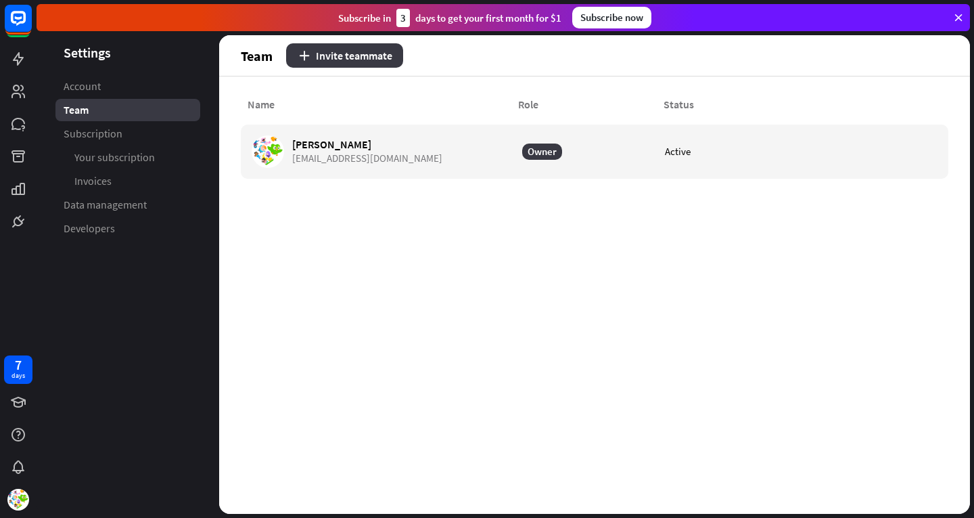
click at [320, 47] on button "Invite teammate" at bounding box center [344, 55] width 117 height 24
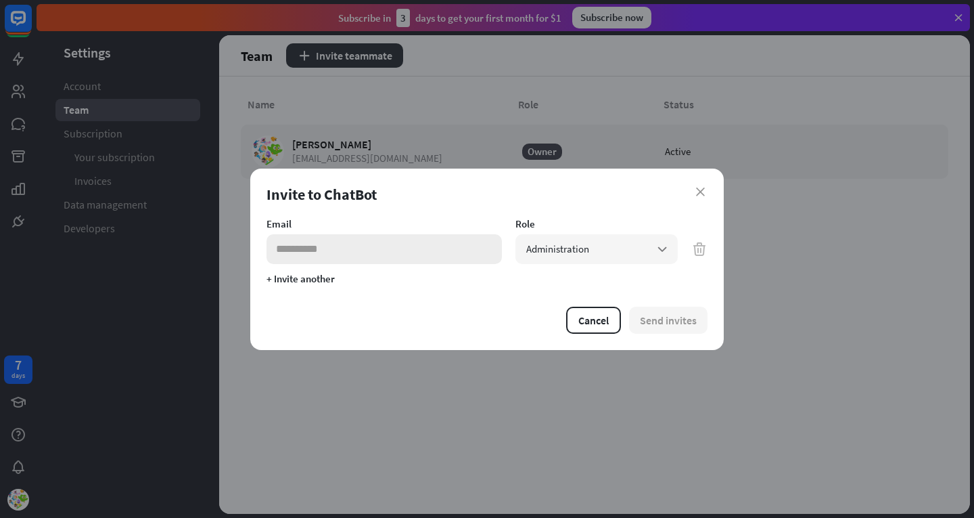
click at [369, 244] on input "email" at bounding box center [384, 249] width 235 height 30
type input "*******"
drag, startPoint x: 369, startPoint y: 254, endPoint x: 243, endPoint y: 238, distance: 126.8
click at [243, 238] on div "close Invite to ChatBot Email ******* Role Administration arrow_down + Invite a…" at bounding box center [487, 259] width 974 height 518
click at [598, 317] on button "Cancel" at bounding box center [593, 319] width 55 height 27
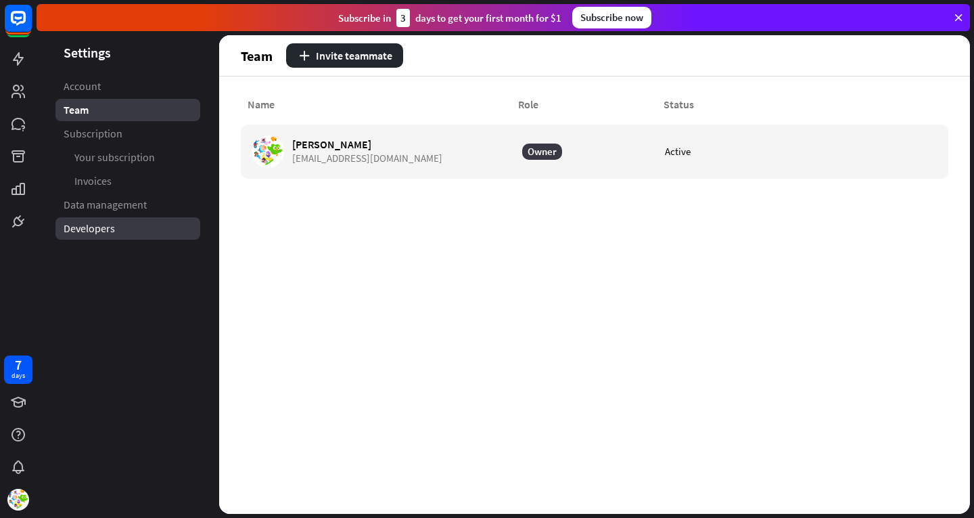
click at [112, 232] on span "Developers" at bounding box center [89, 228] width 51 height 14
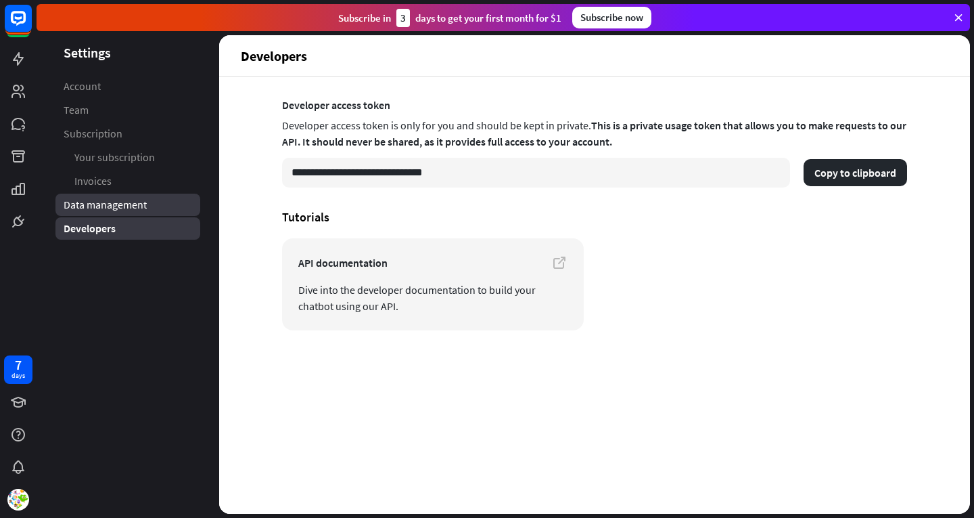
click at [120, 193] on link "Data management" at bounding box center [127, 204] width 145 height 22
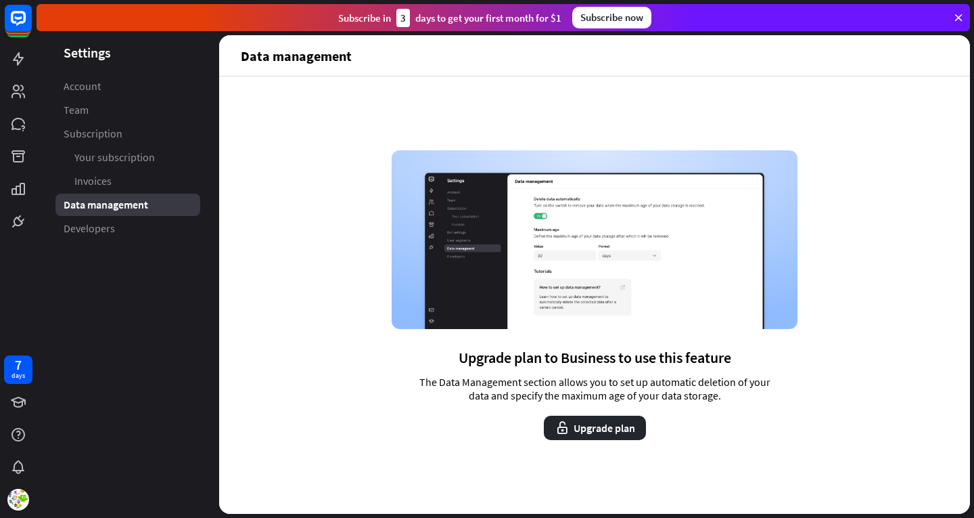
click at [93, 59] on header "Settings" at bounding box center [128, 52] width 183 height 18
click at [82, 93] on span "Account" at bounding box center [82, 86] width 37 height 14
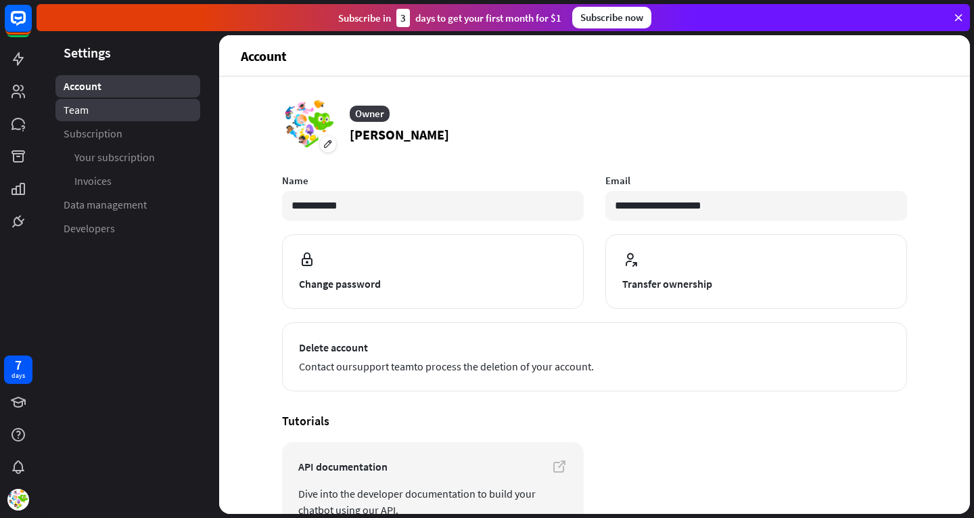
click at [83, 113] on span "Team" at bounding box center [76, 110] width 25 height 14
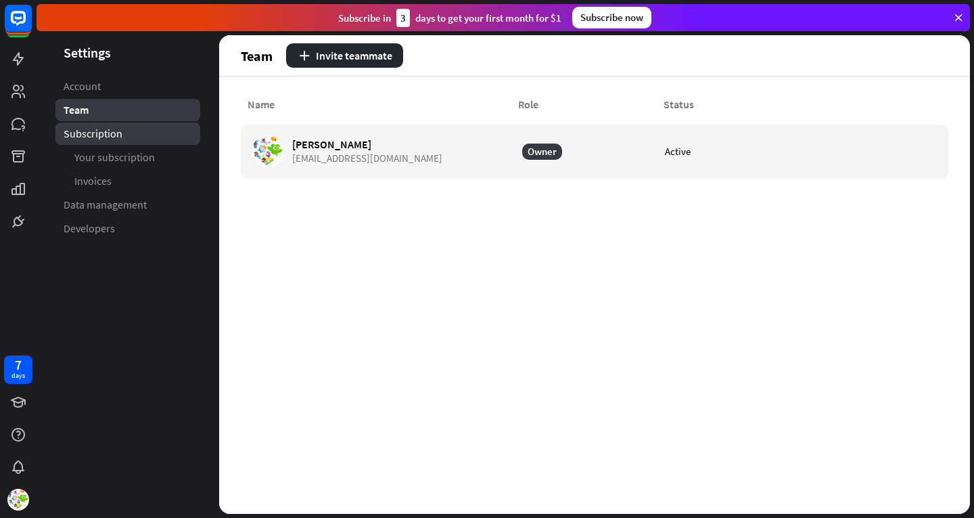
click at [99, 137] on span "Subscription" at bounding box center [93, 134] width 59 height 14
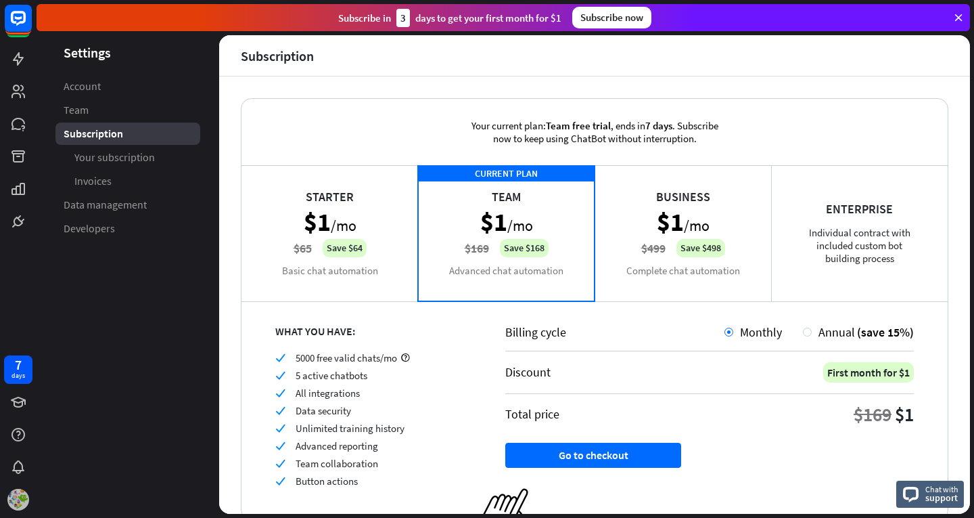
click at [21, 494] on img at bounding box center [18, 499] width 22 height 22
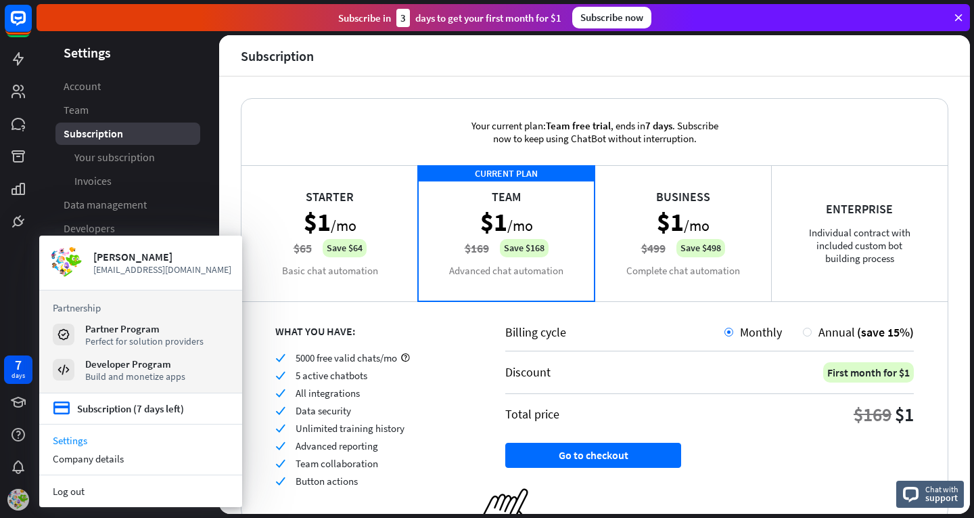
click at [21, 498] on img at bounding box center [18, 499] width 22 height 22
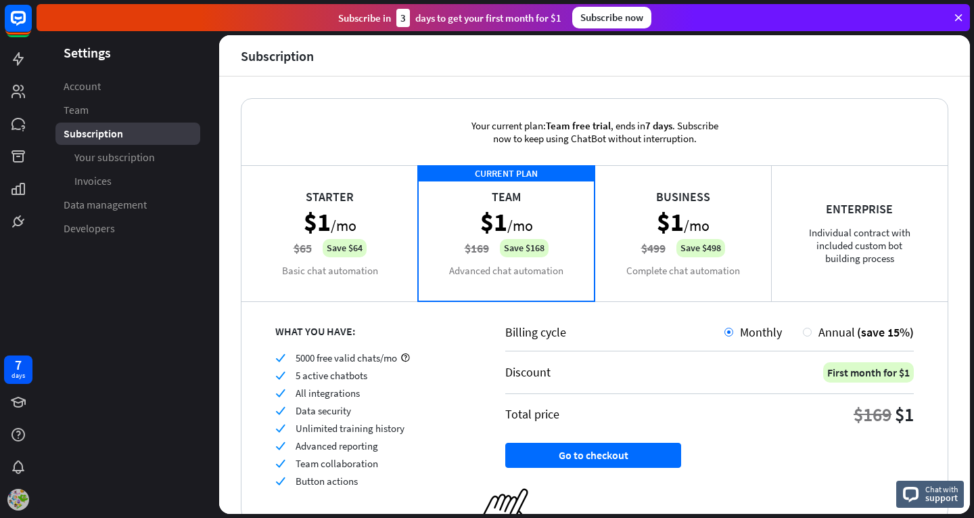
click at [18, 497] on img at bounding box center [18, 499] width 22 height 22
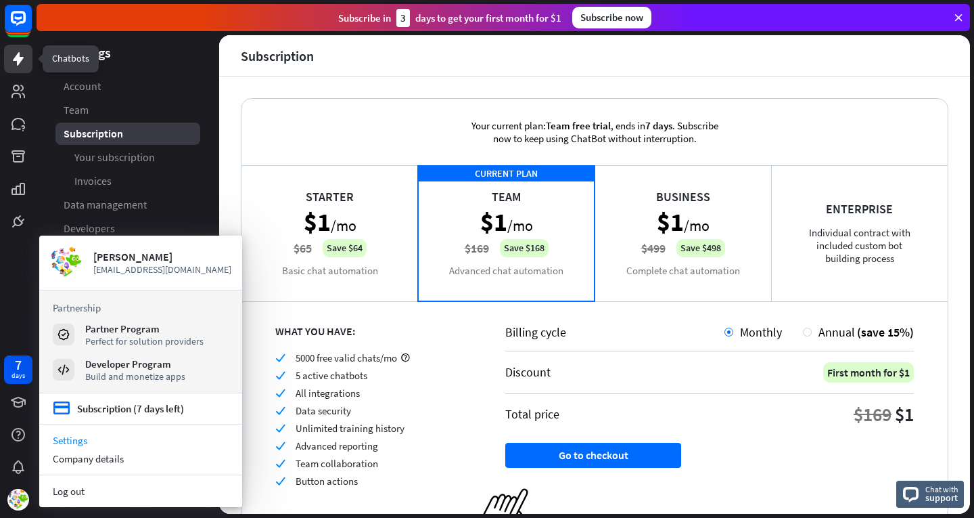
click at [24, 57] on icon at bounding box center [18, 59] width 16 height 16
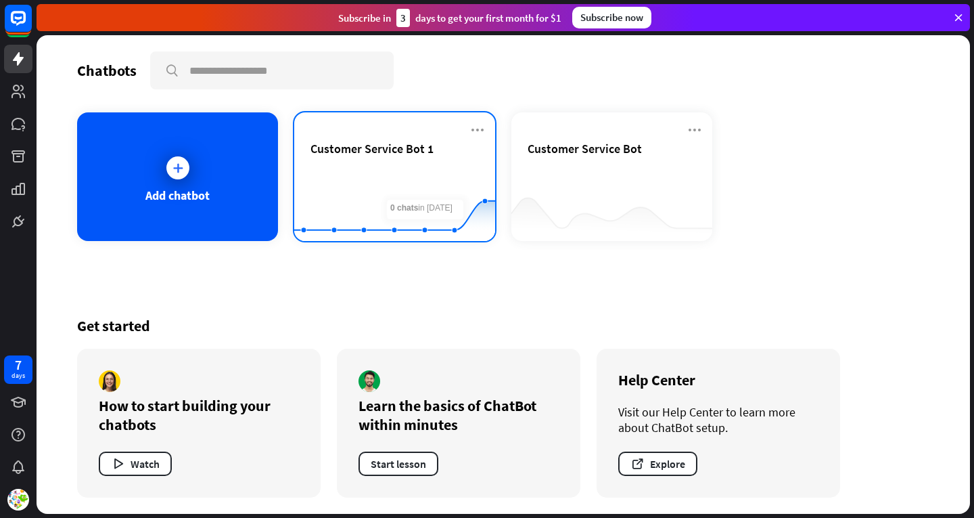
click at [450, 147] on div "Customer Service Bot 1" at bounding box center [395, 149] width 168 height 16
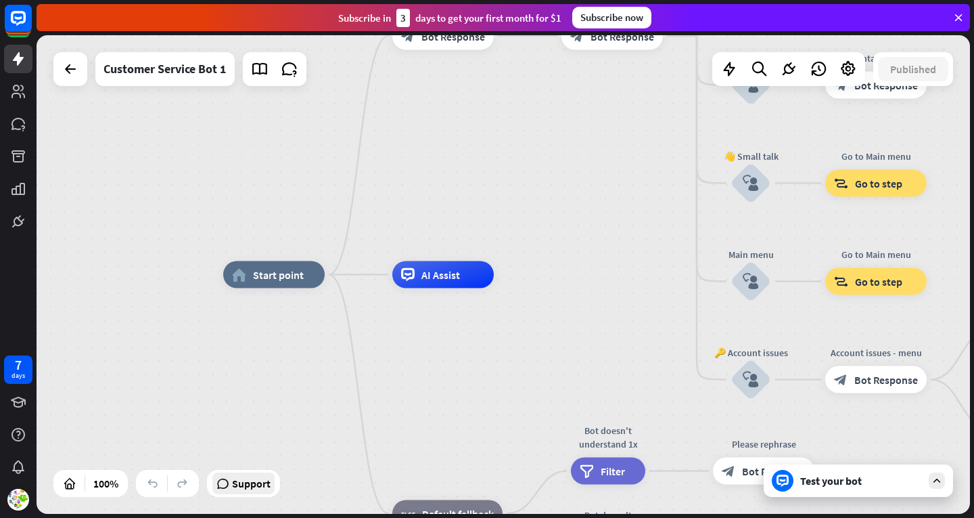
click at [257, 479] on span "Support" at bounding box center [251, 483] width 39 height 22
click at [650, 366] on div "home_2 Start point Welcome message block_bot_response Bot Response 🔙 Main menu …" at bounding box center [690, 514] width 934 height 478
click at [696, 229] on div "home_2 Start point Welcome message block_bot_response Bot Response 🔙 Main menu …" at bounding box center [504, 274] width 934 height 478
click at [637, 358] on div "home_2 Start point Welcome message block_bot_response Bot Response 🔙 Main menu …" at bounding box center [690, 514] width 934 height 478
